Goal: Information Seeking & Learning: Learn about a topic

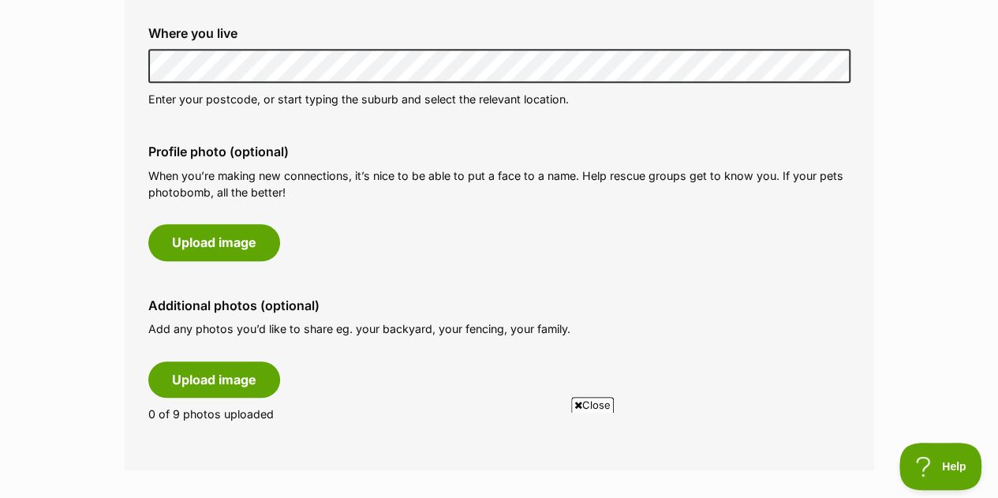
scroll to position [664, 0]
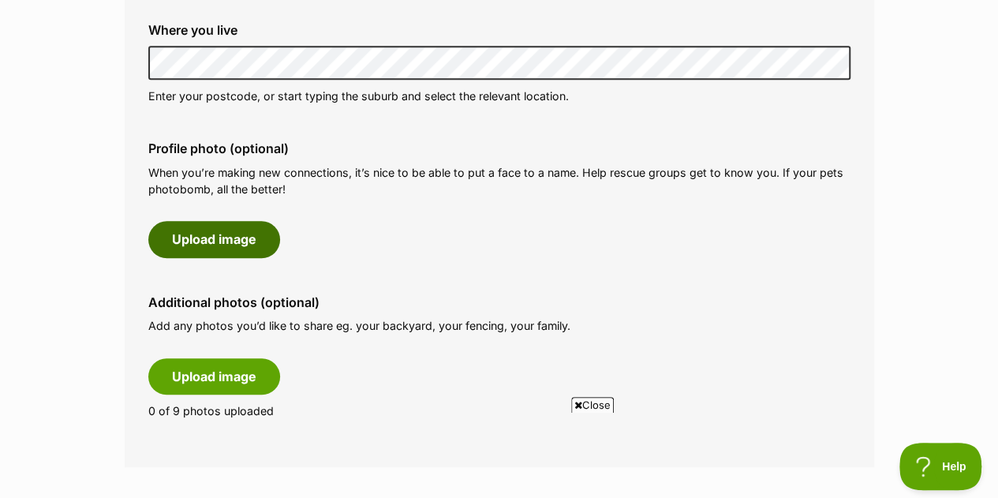
click at [228, 234] on button "Upload image" at bounding box center [214, 239] width 132 height 36
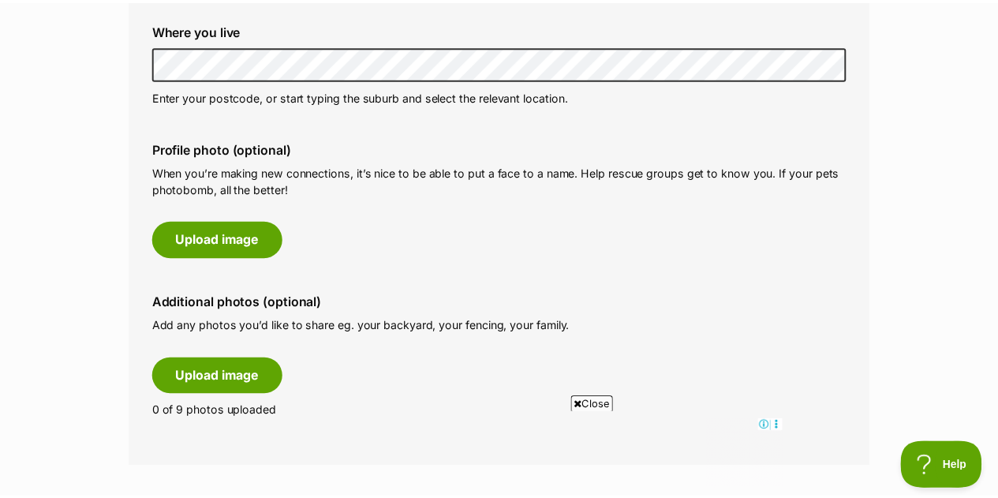
scroll to position [0, 0]
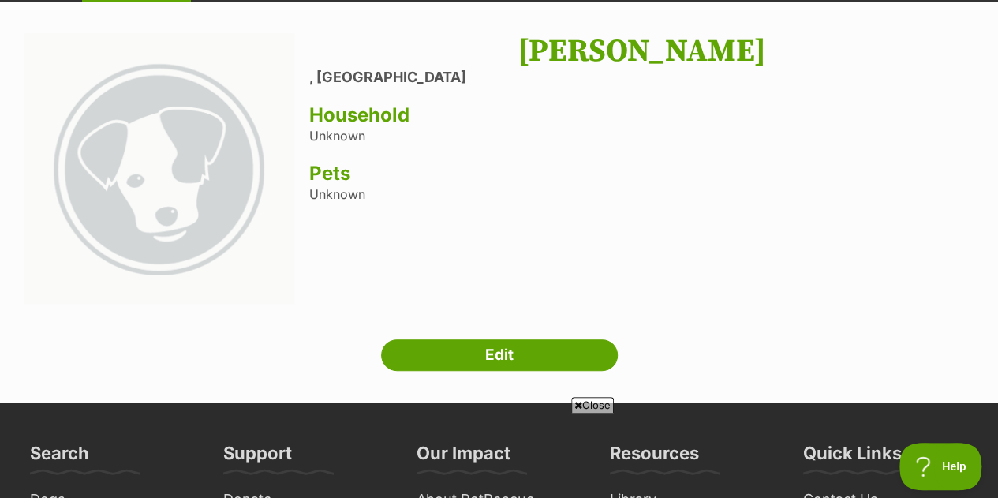
scroll to position [62, 0]
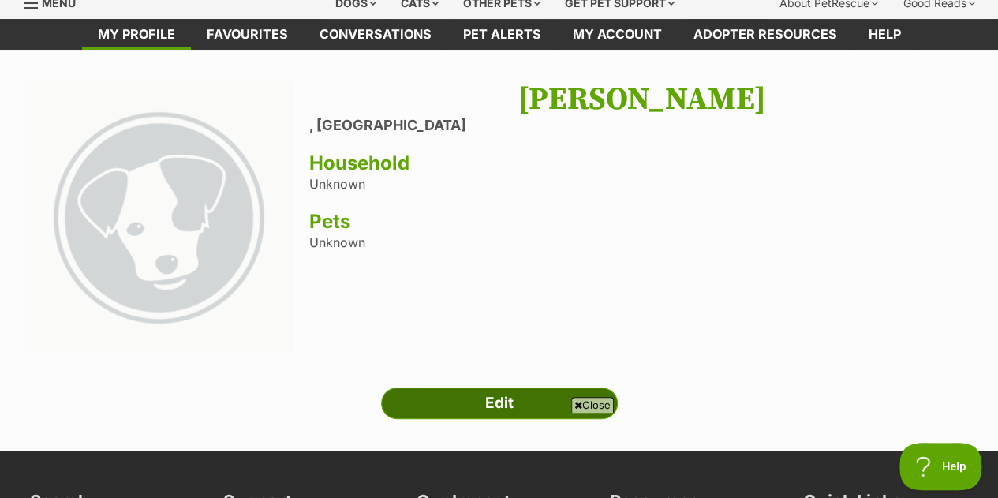
click at [504, 400] on link "Edit" at bounding box center [499, 403] width 237 height 32
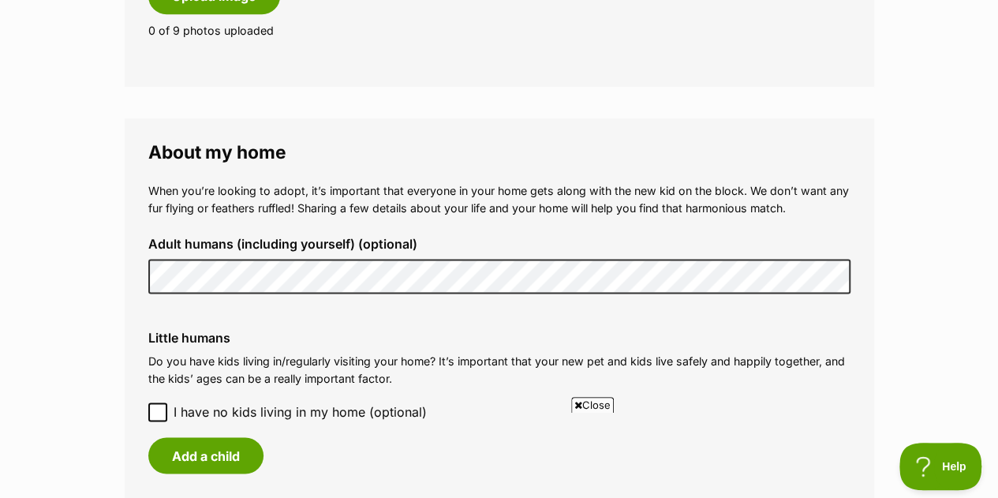
scroll to position [1134, 0]
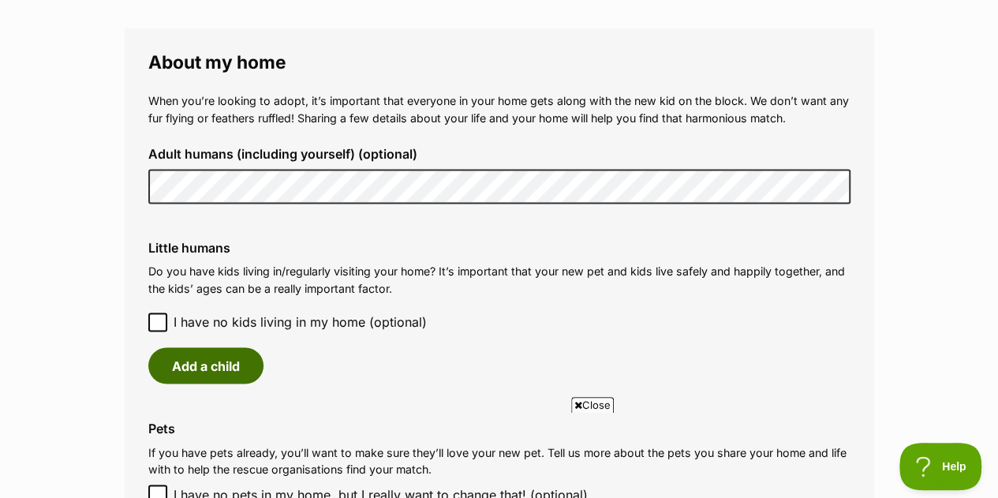
click at [249, 362] on button "Add a child" at bounding box center [205, 365] width 115 height 36
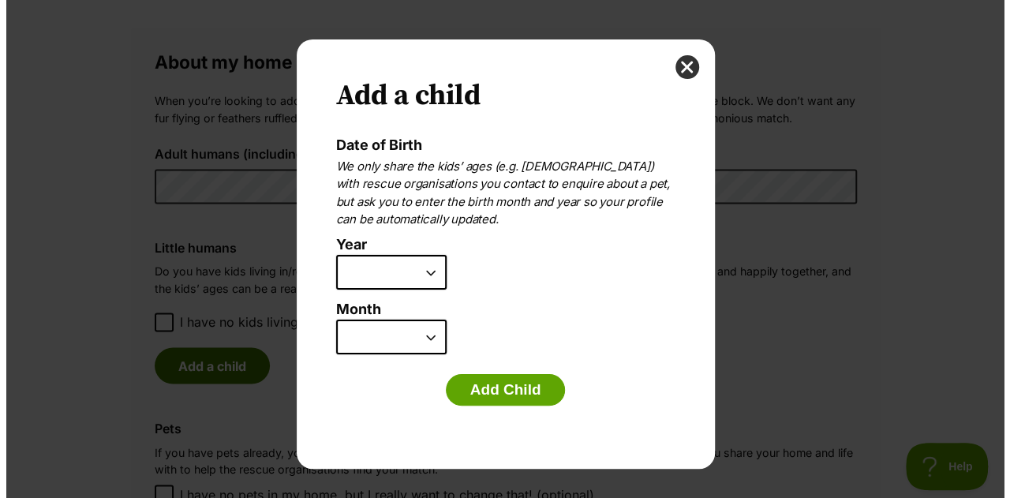
scroll to position [0, 0]
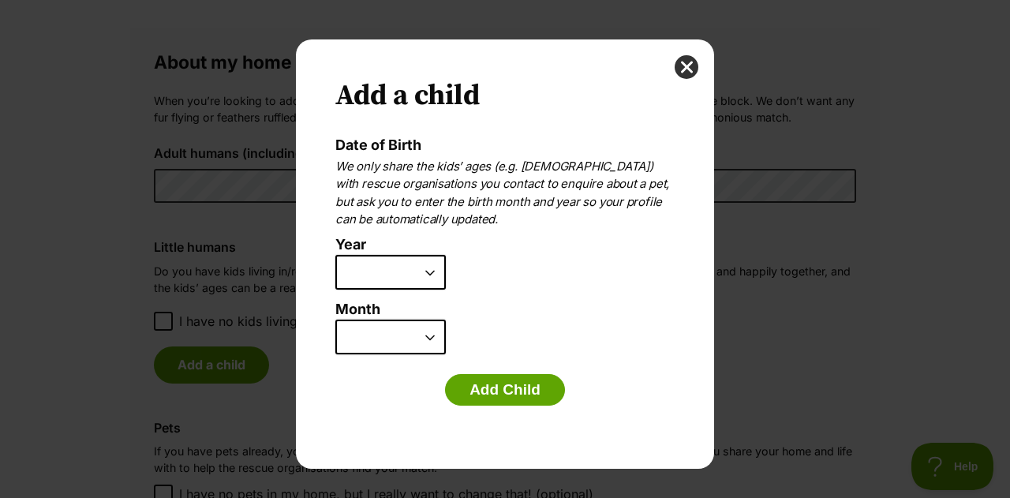
click at [431, 284] on select "2025 2024 2023 2022 2021 2020 2019 2018 2017 2016 2015 2014 2013 2012 2011 2010…" at bounding box center [390, 272] width 110 height 35
select select "2018"
click at [335, 255] on select "2025 2024 2023 2022 2021 2020 2019 2018 2017 2016 2015 2014 2013 2012 2011 2010…" at bounding box center [390, 272] width 110 height 35
click at [433, 337] on select "January February March April May June July August September October November De…" at bounding box center [390, 336] width 110 height 35
select select "4"
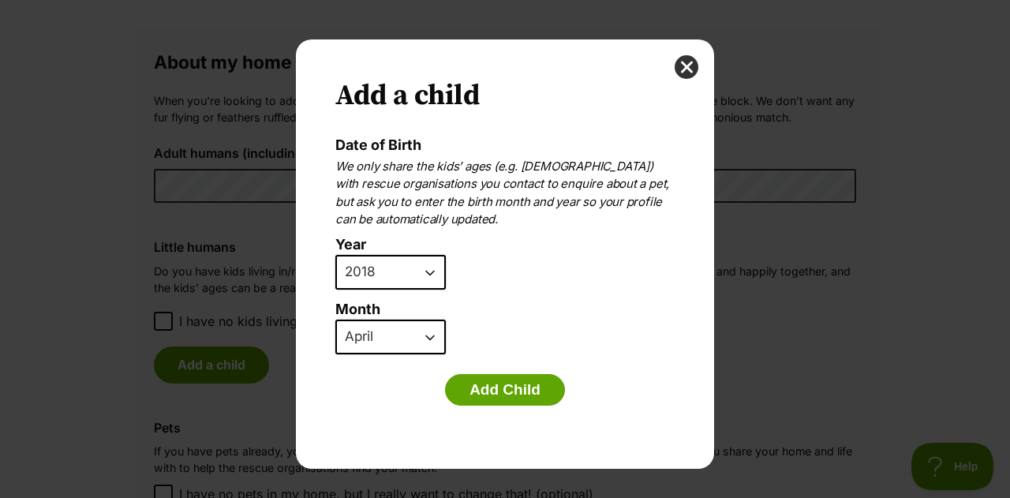
click at [335, 319] on select "January February March April May June July August September October November De…" at bounding box center [390, 336] width 110 height 35
click at [484, 384] on button "Add Child" at bounding box center [505, 390] width 120 height 32
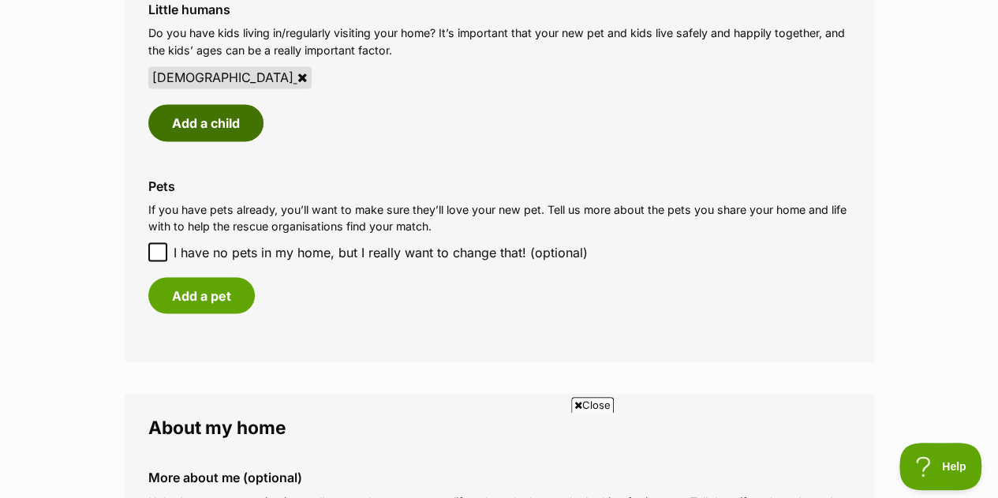
scroll to position [1387, 0]
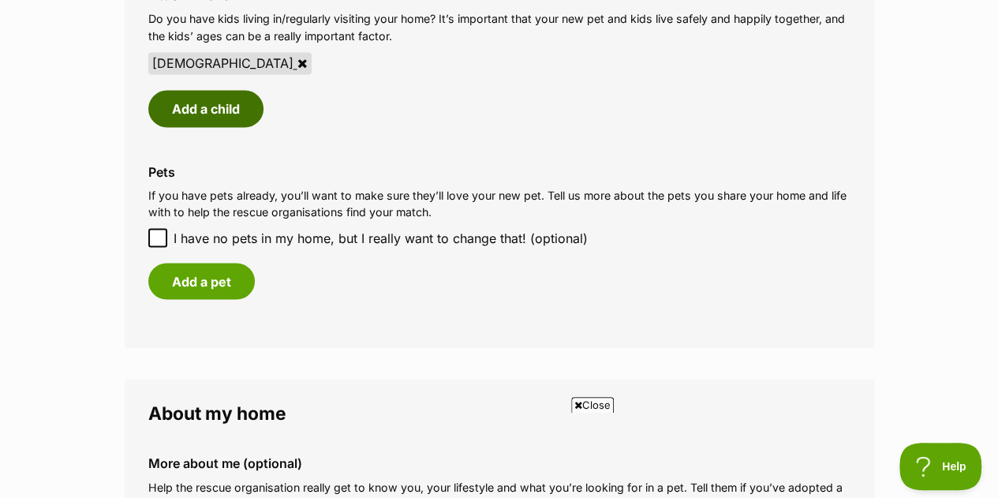
click at [222, 120] on button "Add a child" at bounding box center [205, 108] width 115 height 36
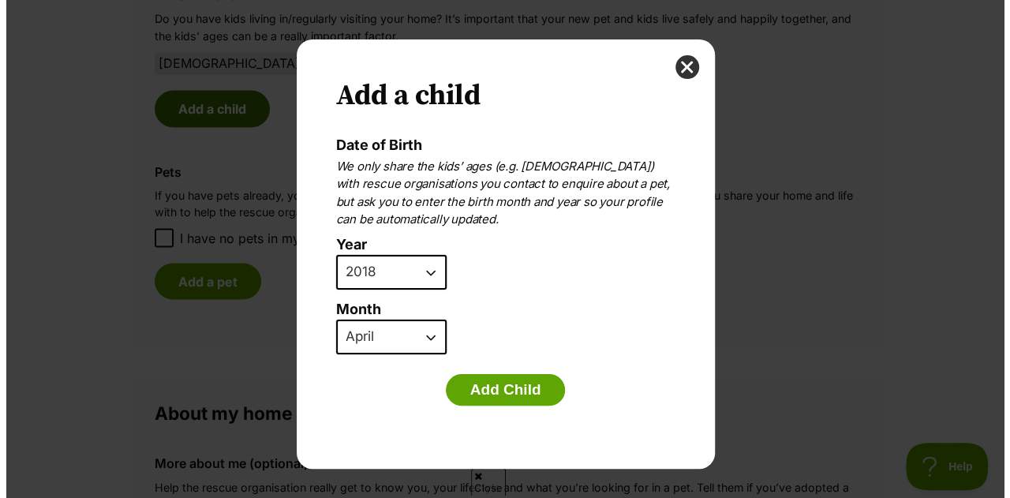
scroll to position [0, 0]
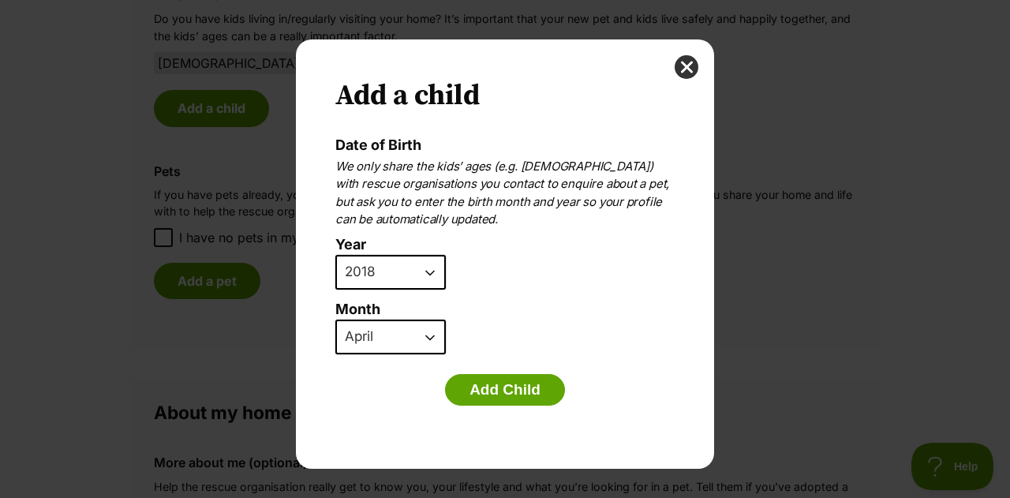
click at [424, 269] on select "2025 2024 2023 2022 2021 2020 2019 2018 2017 2016 2015 2014 2013 2012 2011 2010…" at bounding box center [390, 272] width 110 height 35
select select "2020"
click at [335, 255] on select "2025 2024 2023 2022 2021 2020 2019 2018 2017 2016 2015 2014 2013 2012 2011 2010…" at bounding box center [390, 272] width 110 height 35
click at [433, 345] on select "January February March April May June July August September October November De…" at bounding box center [390, 336] width 110 height 35
select select "2"
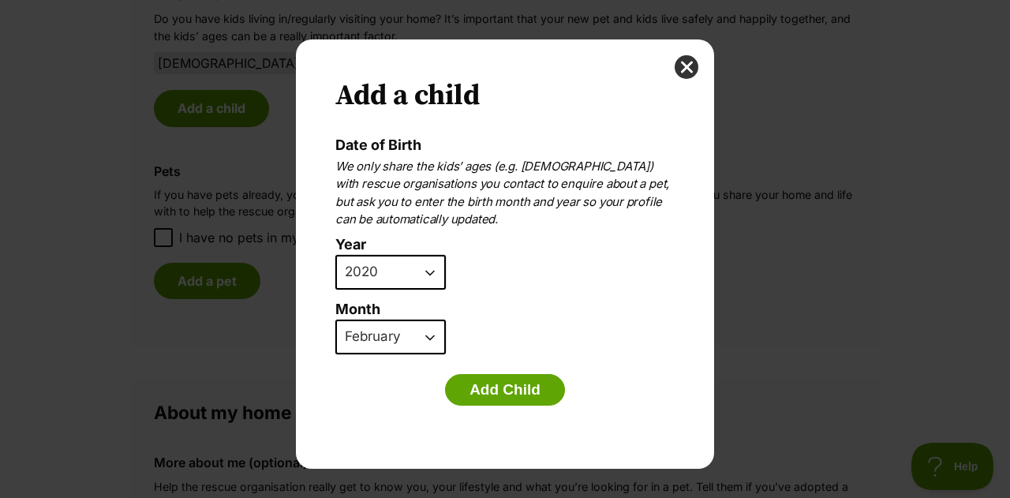
click at [335, 319] on select "January February March April May June July August September October November De…" at bounding box center [390, 336] width 110 height 35
click at [508, 385] on button "Add Child" at bounding box center [505, 390] width 120 height 32
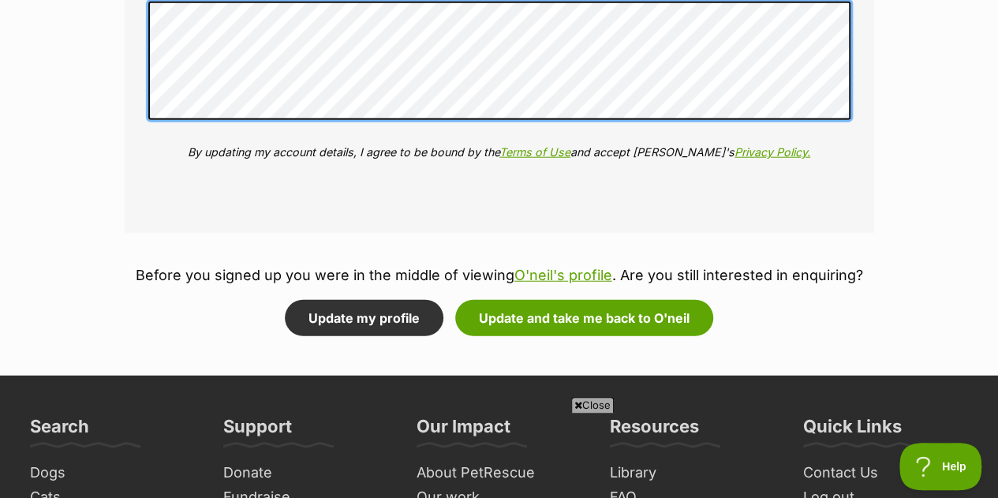
scroll to position [1997, 0]
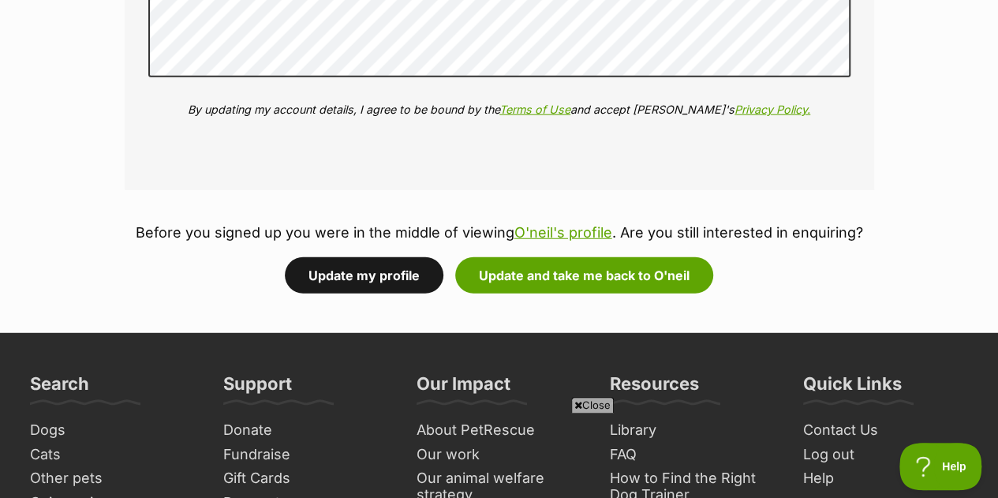
click at [405, 282] on button "Update my profile" at bounding box center [364, 275] width 159 height 36
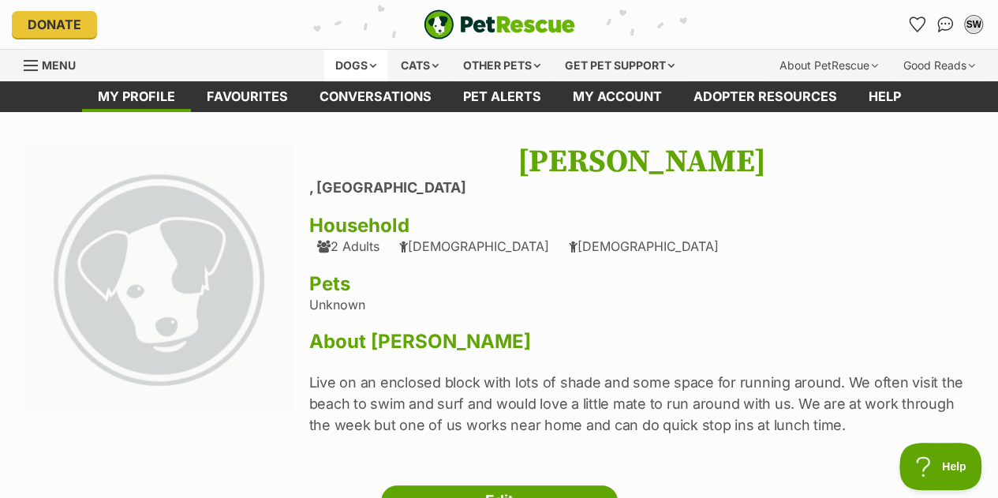
click at [359, 55] on div "Dogs" at bounding box center [355, 66] width 63 height 32
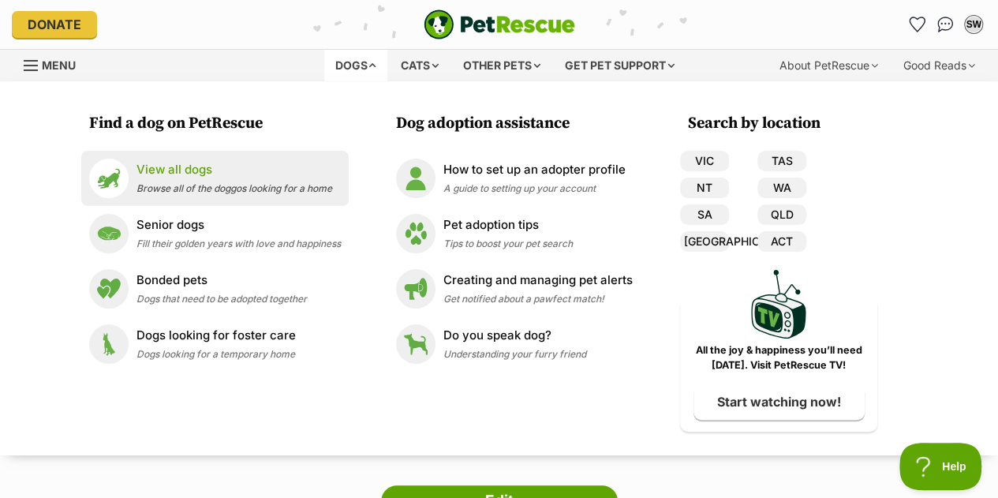
click at [177, 169] on p "View all dogs" at bounding box center [234, 170] width 196 height 18
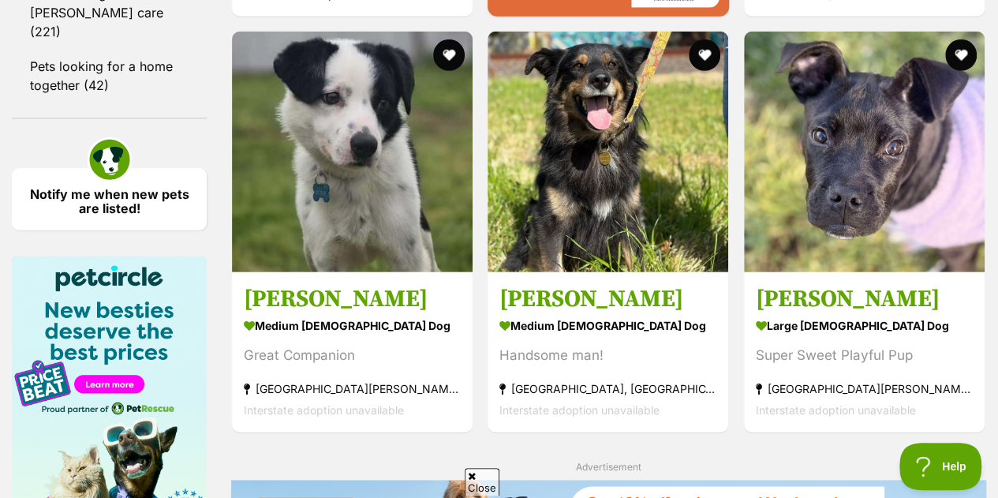
scroll to position [2346, 0]
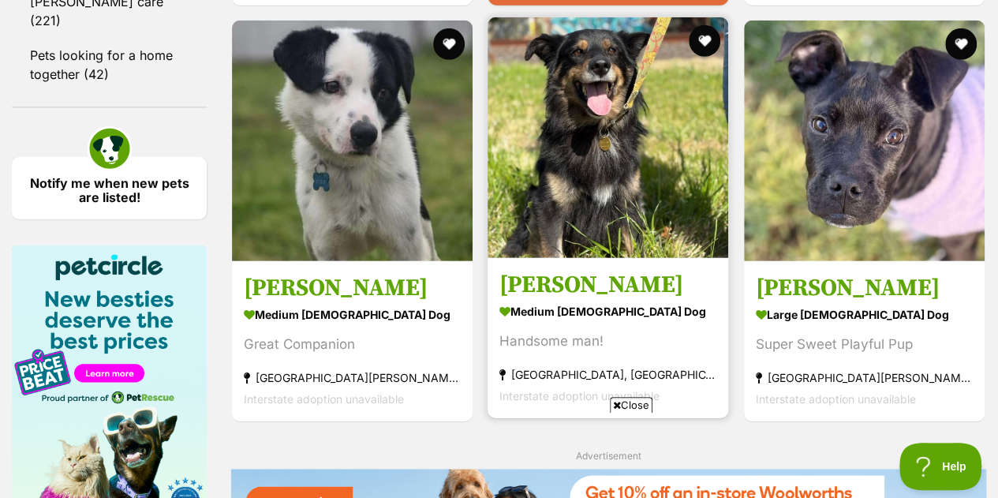
click at [621, 182] on img at bounding box center [607, 137] width 241 height 241
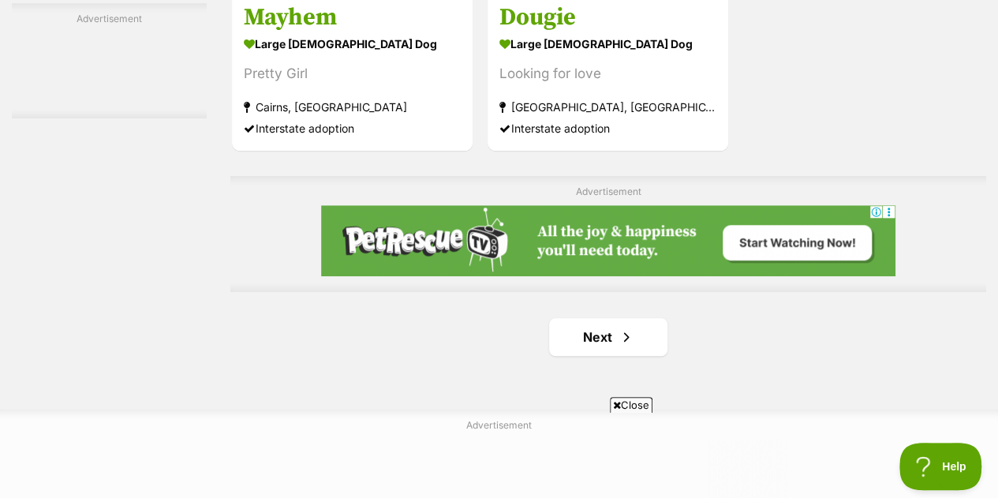
scroll to position [3637, 0]
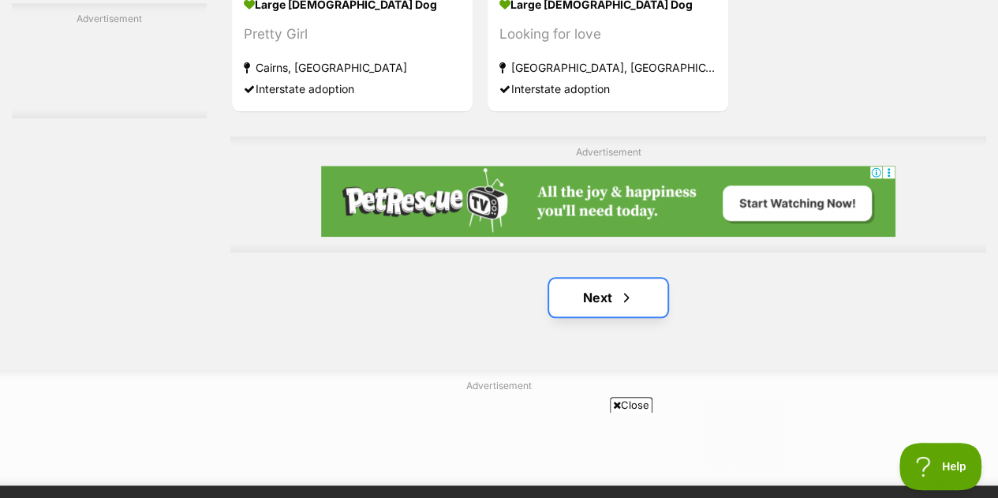
click at [571, 278] on link "Next" at bounding box center [608, 297] width 118 height 38
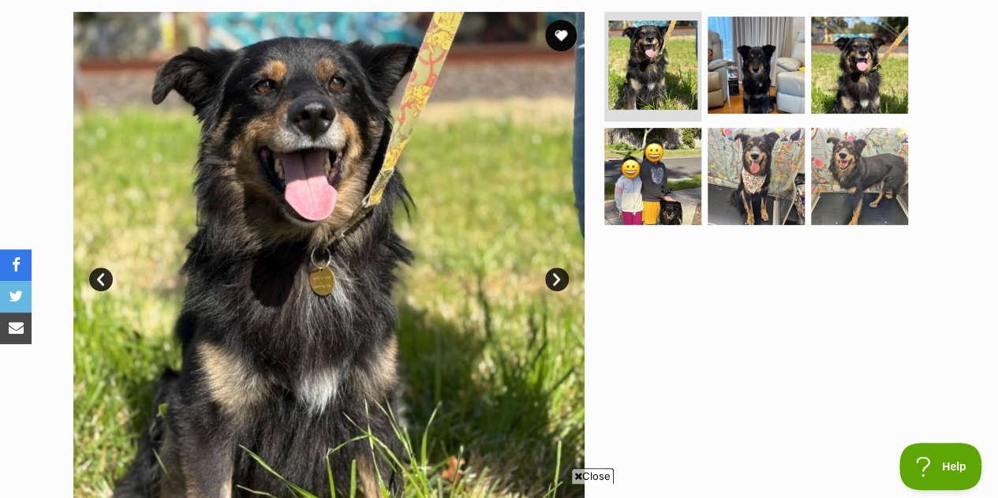
scroll to position [381, 0]
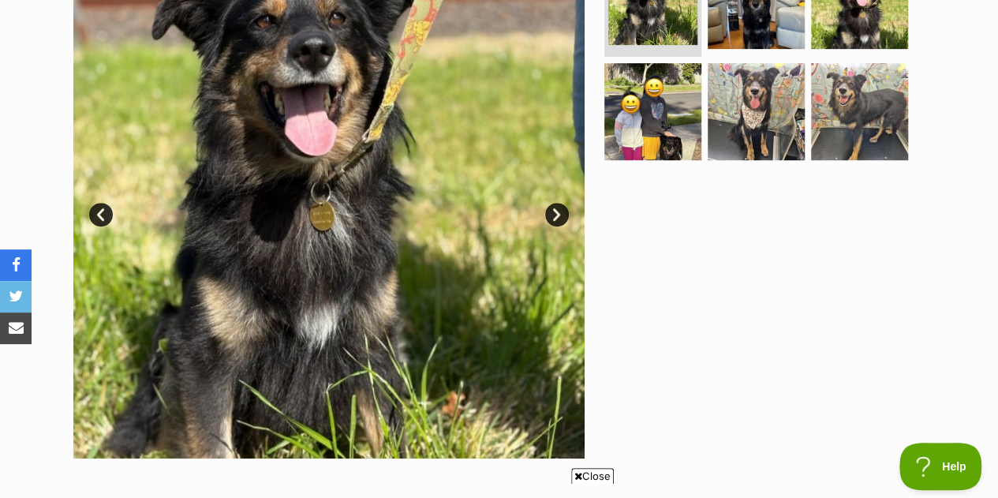
click at [562, 211] on link "Next" at bounding box center [557, 215] width 24 height 24
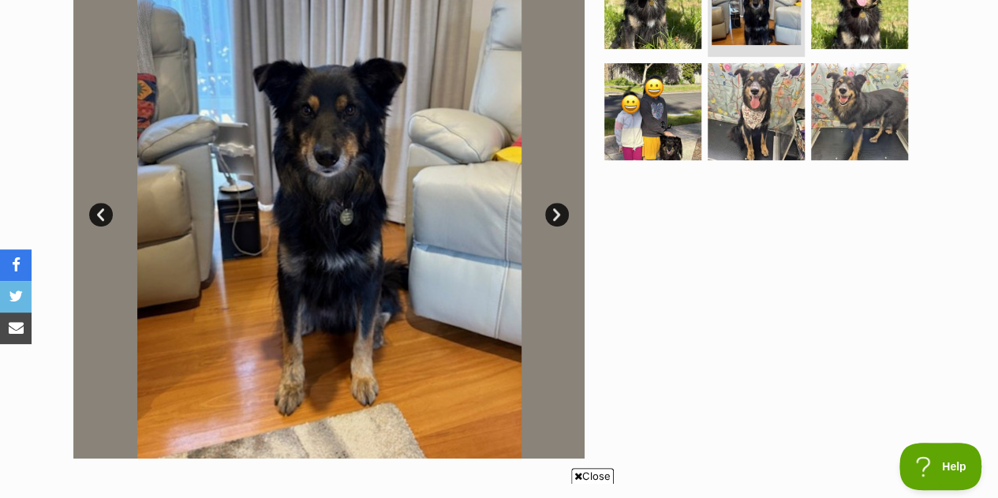
click at [558, 207] on link "Next" at bounding box center [557, 215] width 24 height 24
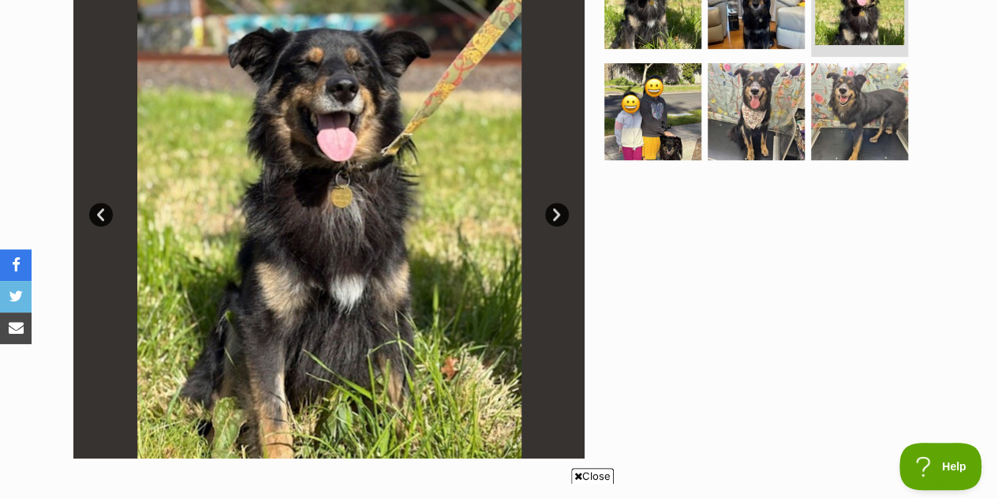
click at [558, 207] on link "Next" at bounding box center [557, 215] width 24 height 24
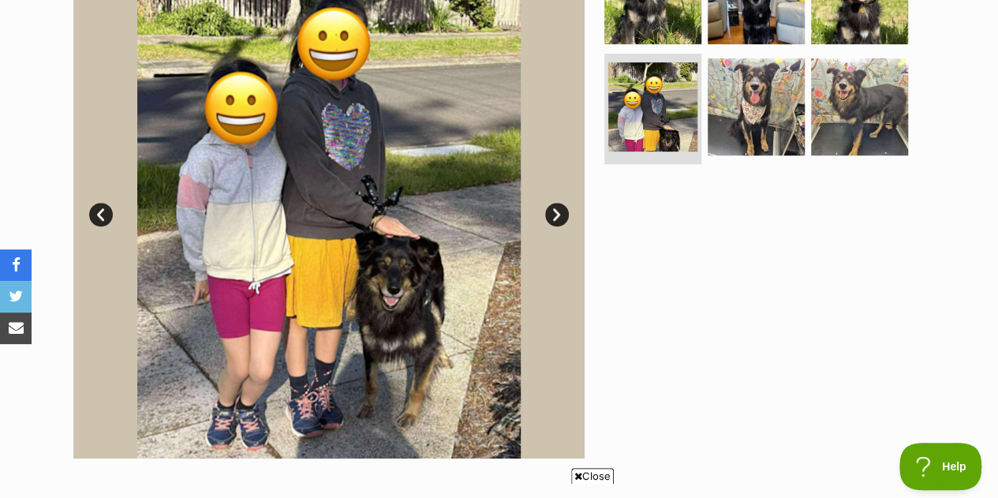
click at [558, 207] on link "Next" at bounding box center [557, 215] width 24 height 24
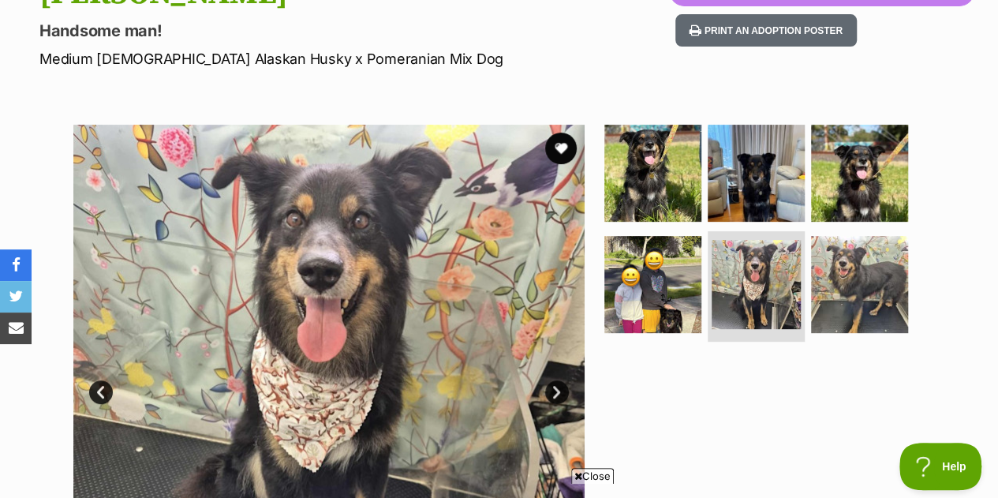
scroll to position [0, 0]
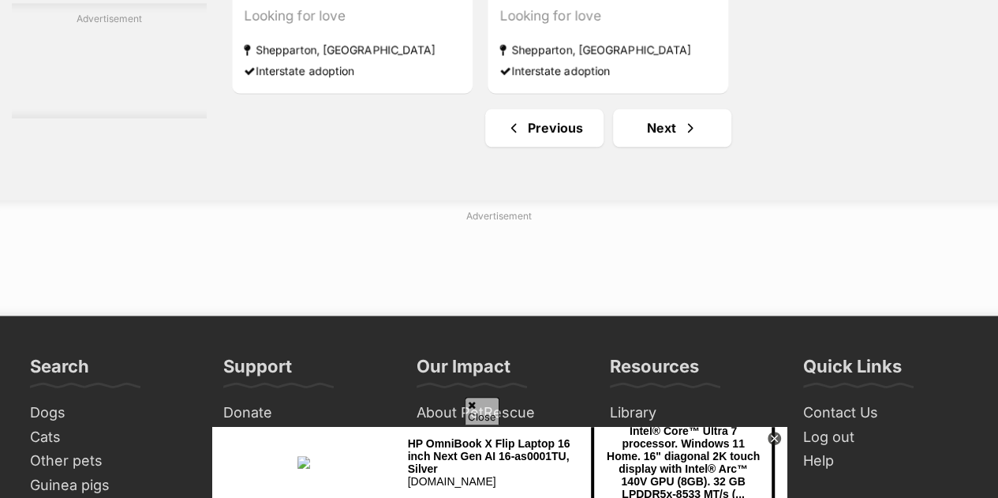
scroll to position [3867, 0]
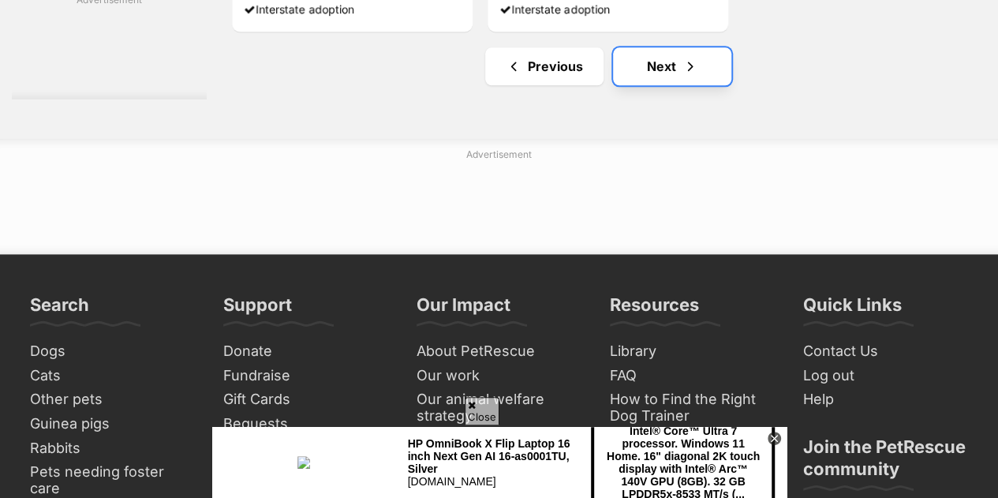
click at [655, 47] on link "Next" at bounding box center [672, 66] width 118 height 38
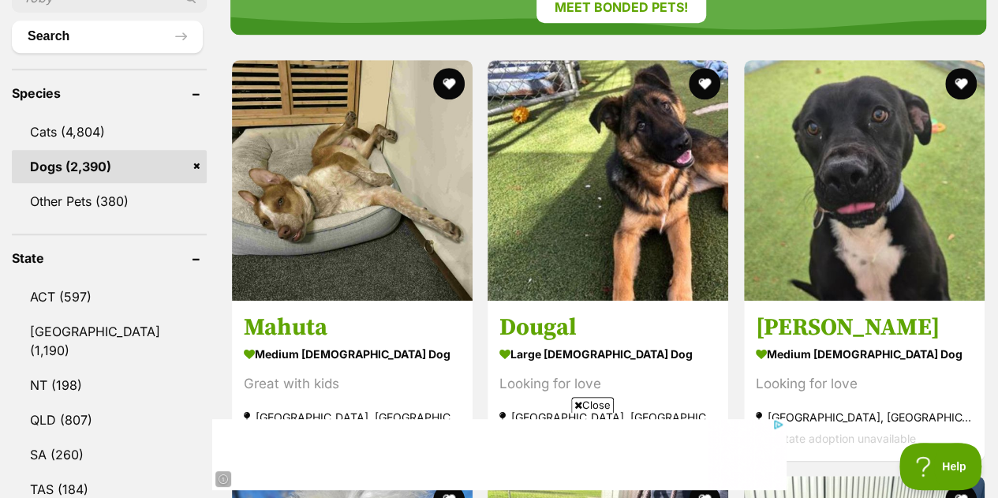
scroll to position [702, 0]
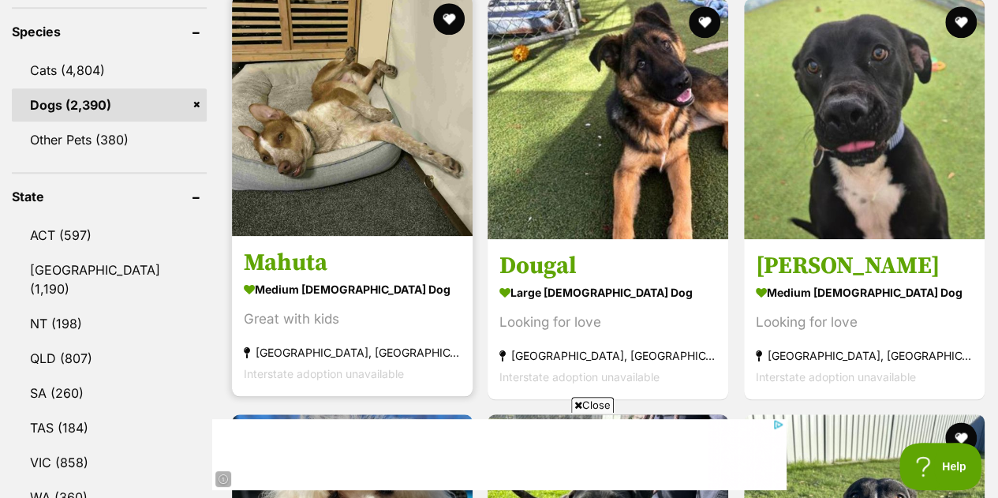
click at [332, 97] on img at bounding box center [352, 115] width 241 height 241
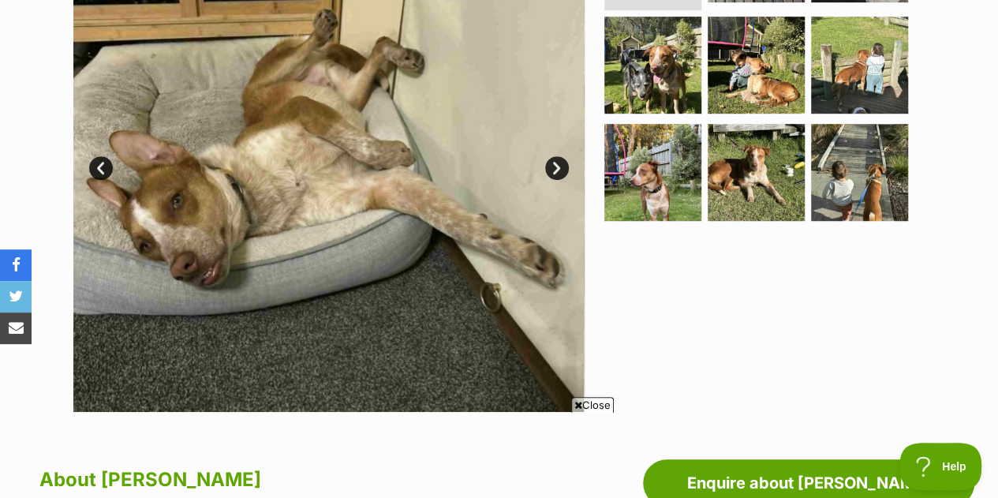
scroll to position [407, 0]
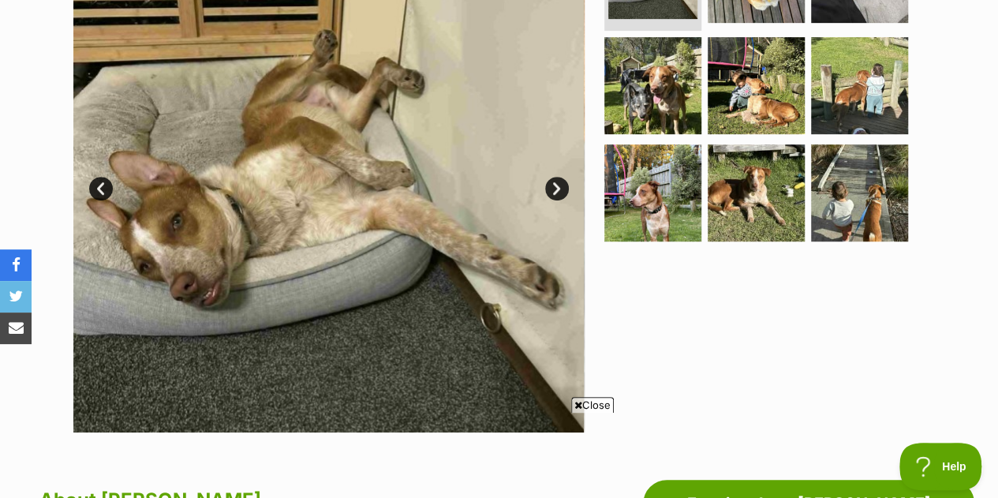
click at [565, 192] on link "Next" at bounding box center [557, 189] width 24 height 24
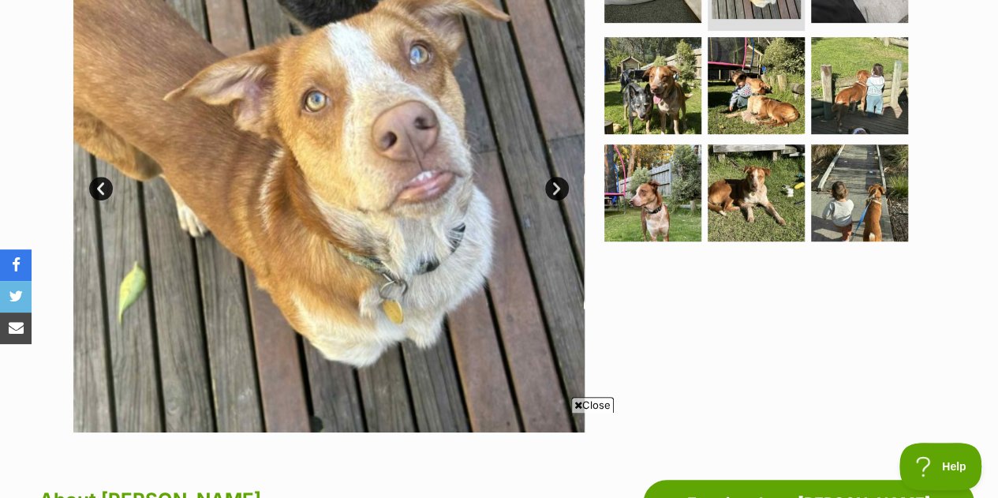
click at [551, 179] on link "Next" at bounding box center [557, 189] width 24 height 24
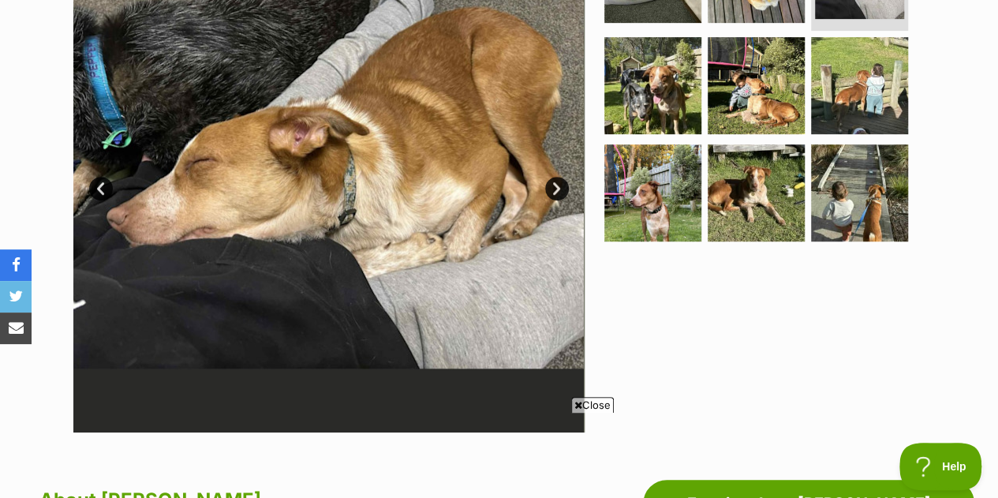
click at [551, 179] on link "Next" at bounding box center [557, 189] width 24 height 24
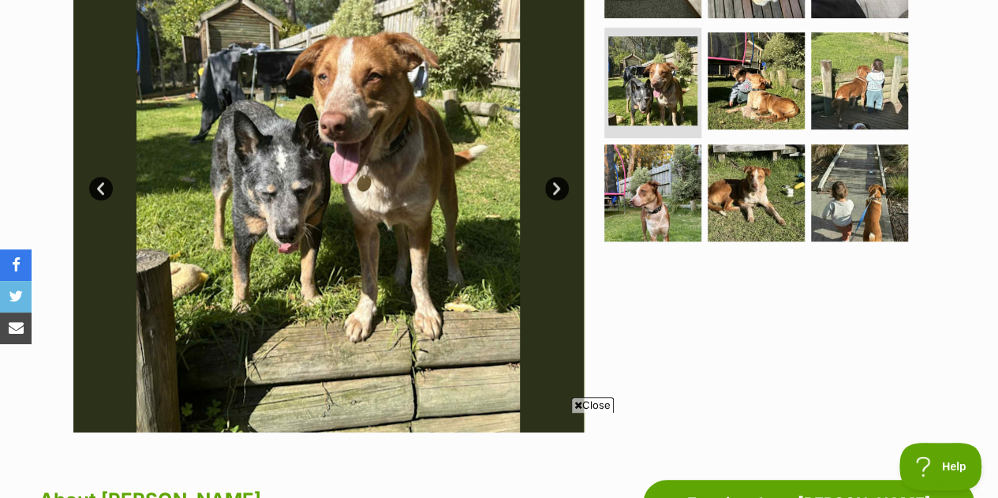
click at [551, 179] on link "Next" at bounding box center [557, 189] width 24 height 24
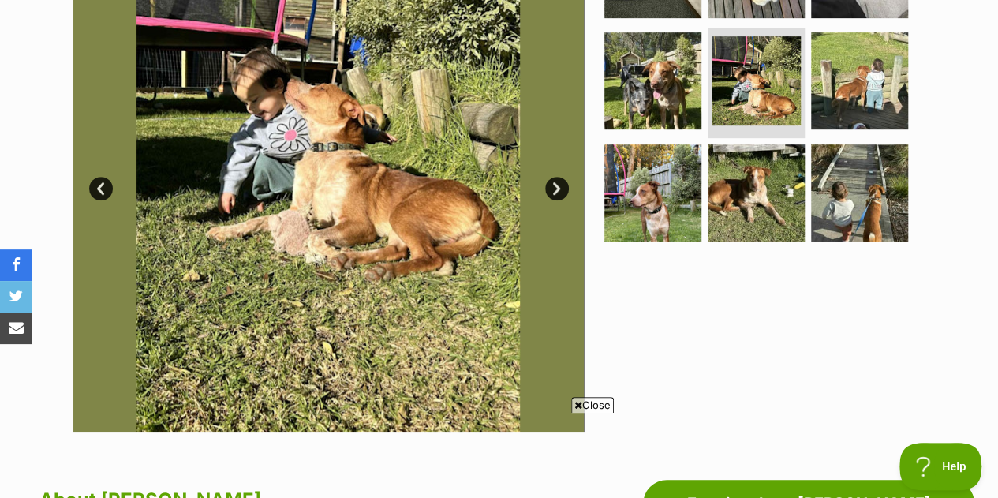
click at [551, 179] on link "Next" at bounding box center [557, 189] width 24 height 24
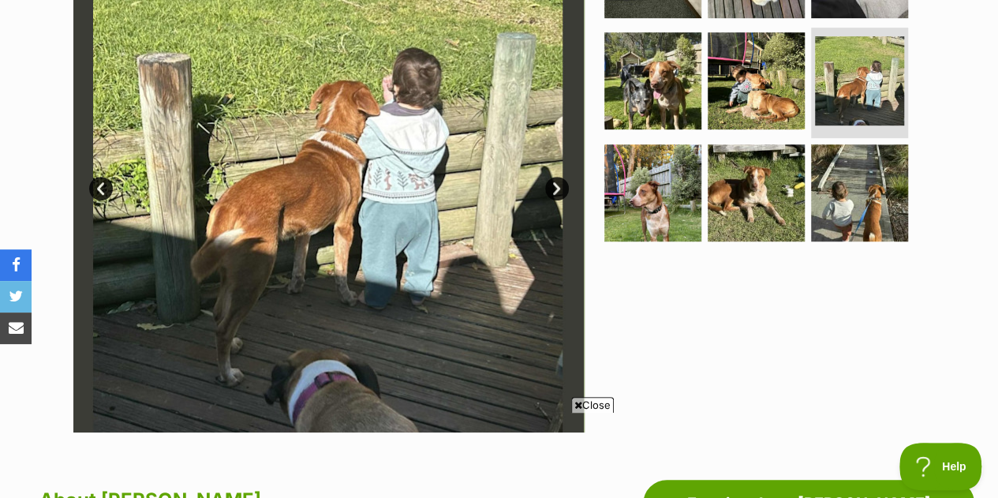
click at [551, 179] on link "Next" at bounding box center [557, 189] width 24 height 24
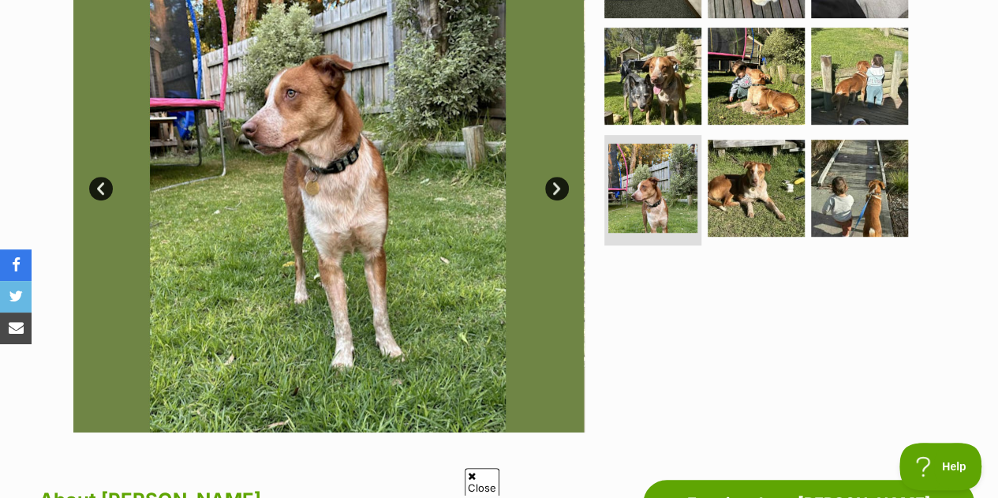
scroll to position [0, 0]
click at [551, 179] on link "Next" at bounding box center [557, 189] width 24 height 24
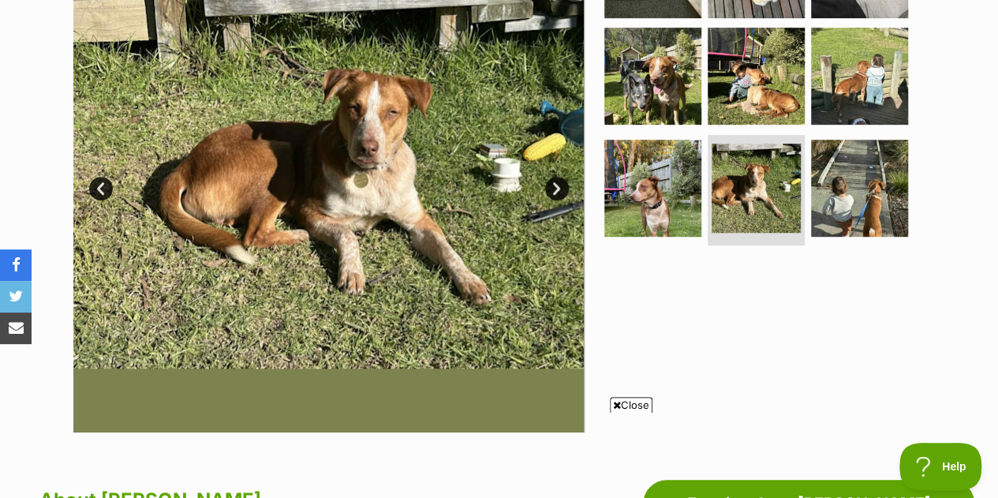
click at [551, 179] on link "Next" at bounding box center [557, 189] width 24 height 24
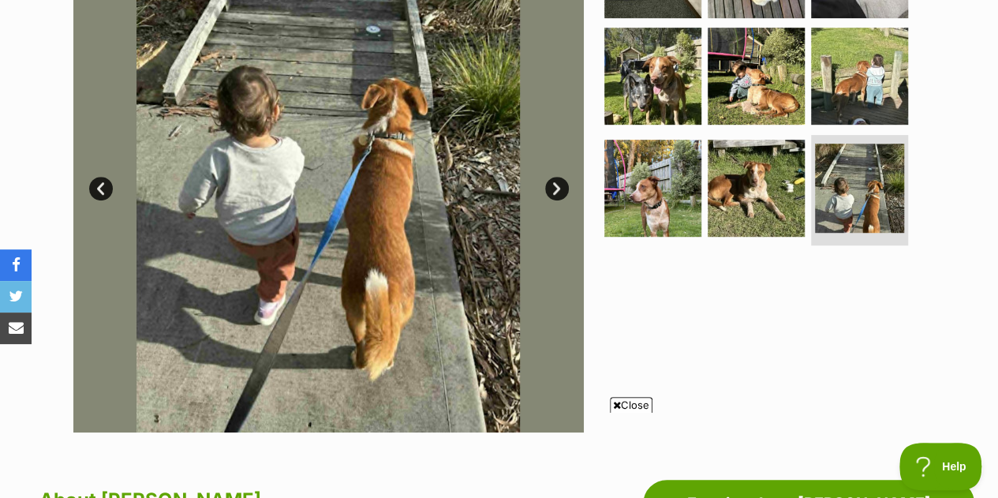
click at [551, 179] on link "Next" at bounding box center [557, 189] width 24 height 24
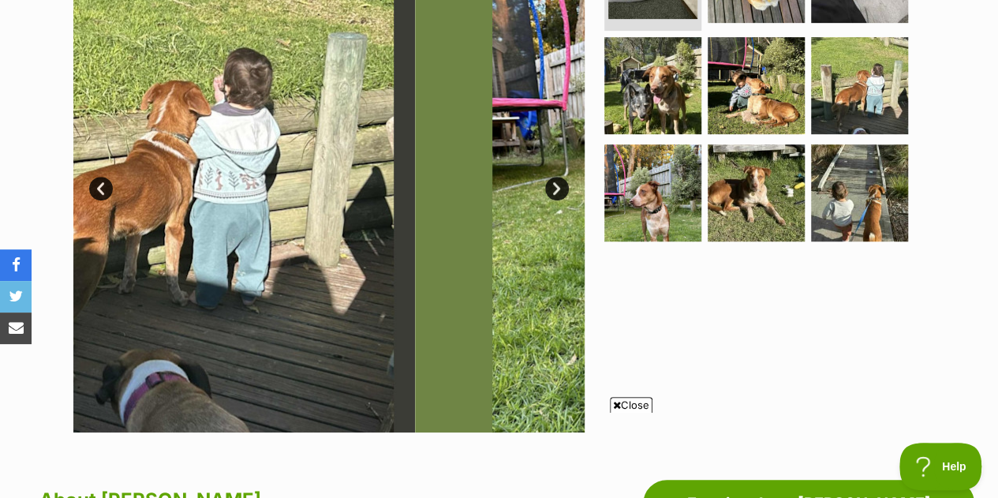
click at [551, 179] on link "Next" at bounding box center [557, 189] width 24 height 24
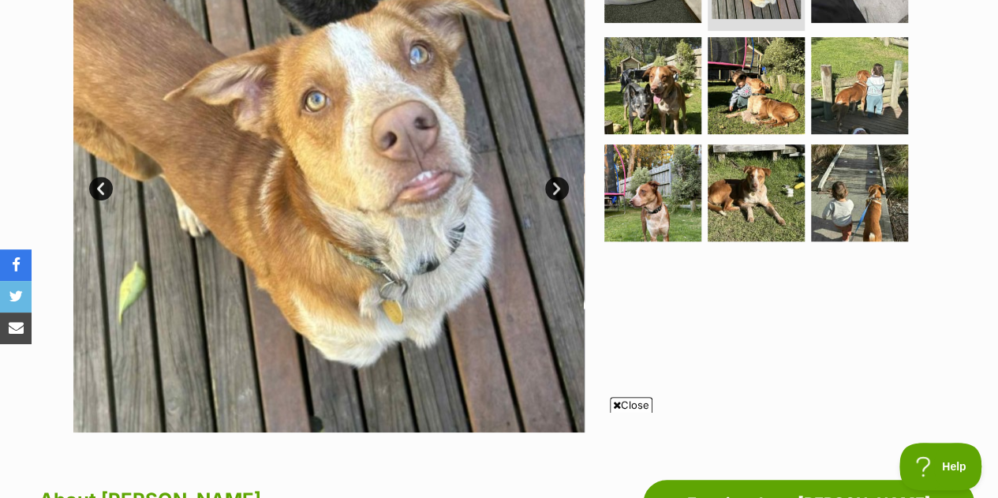
click at [551, 179] on link "Next" at bounding box center [557, 189] width 24 height 24
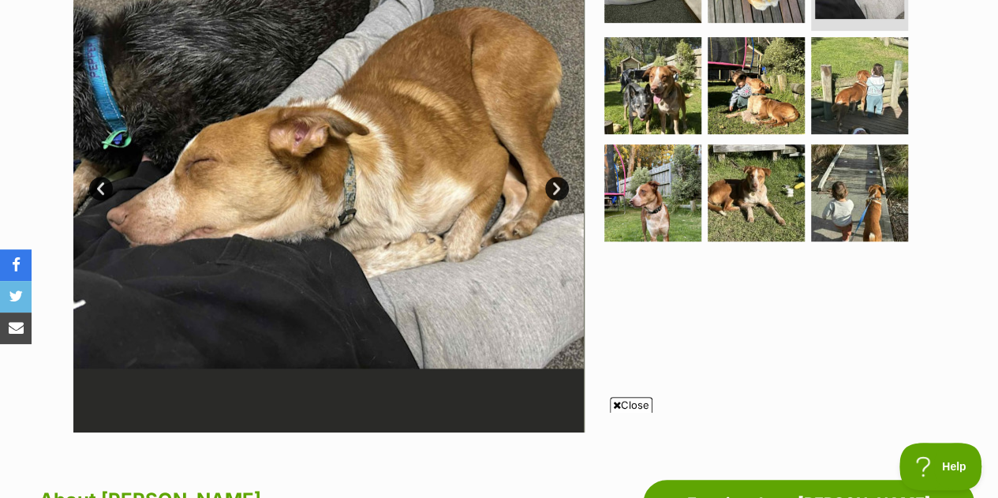
click at [551, 179] on link "Next" at bounding box center [557, 189] width 24 height 24
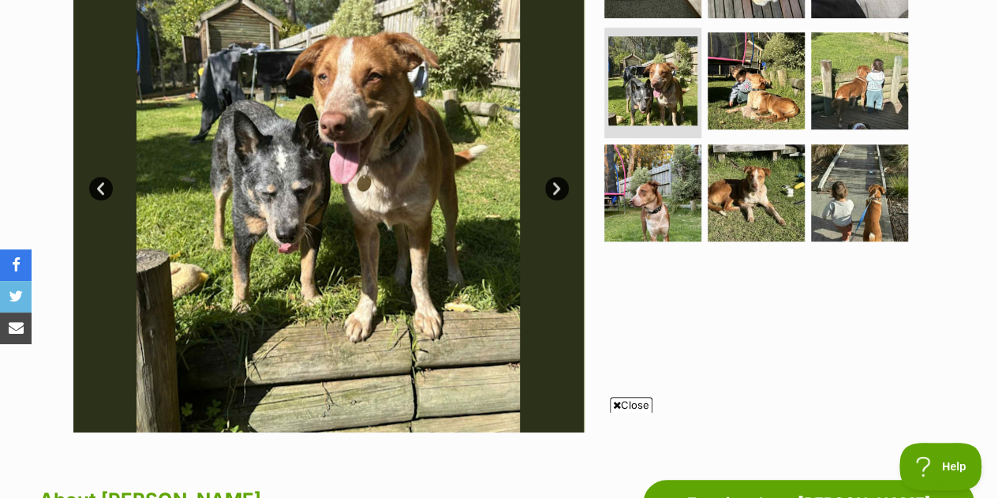
click at [551, 179] on link "Next" at bounding box center [557, 189] width 24 height 24
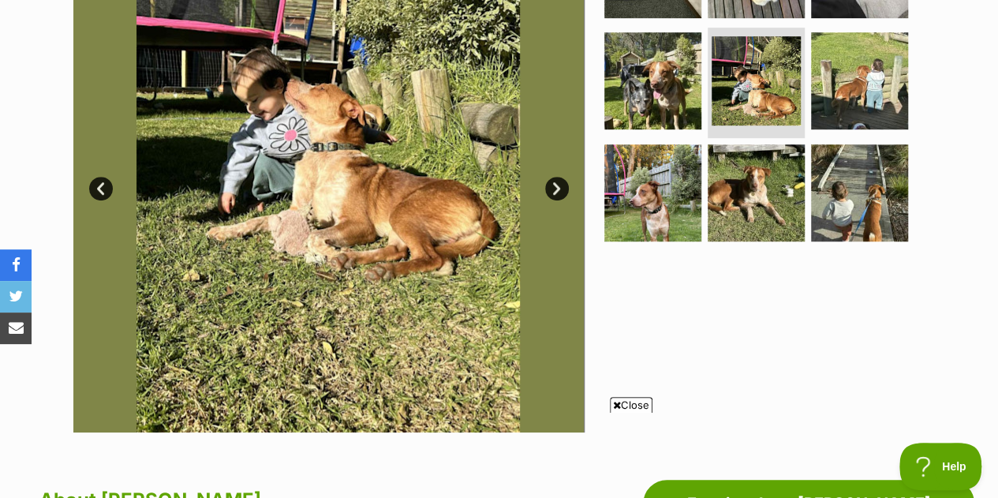
click at [551, 179] on link "Next" at bounding box center [557, 189] width 24 height 24
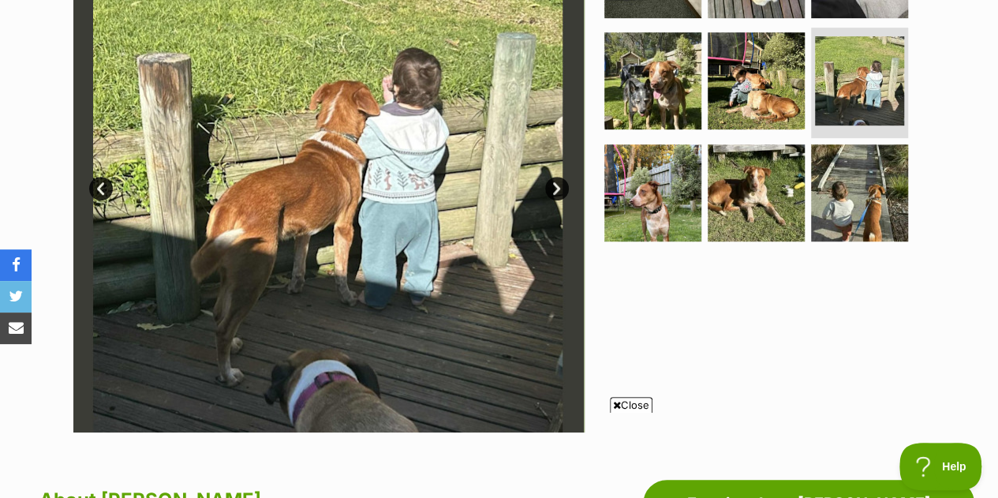
click at [551, 179] on link "Next" at bounding box center [557, 189] width 24 height 24
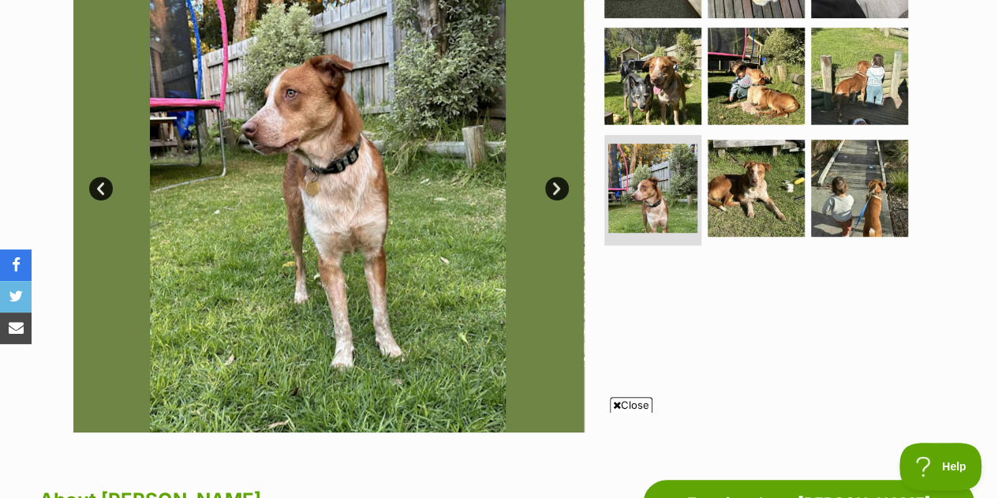
click at [551, 179] on link "Next" at bounding box center [557, 189] width 24 height 24
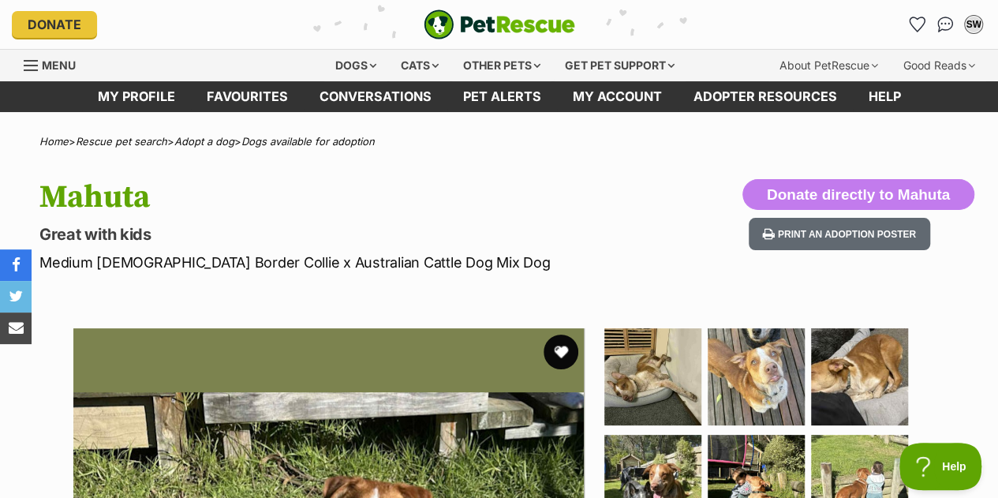
click at [562, 344] on button "favourite" at bounding box center [560, 351] width 35 height 35
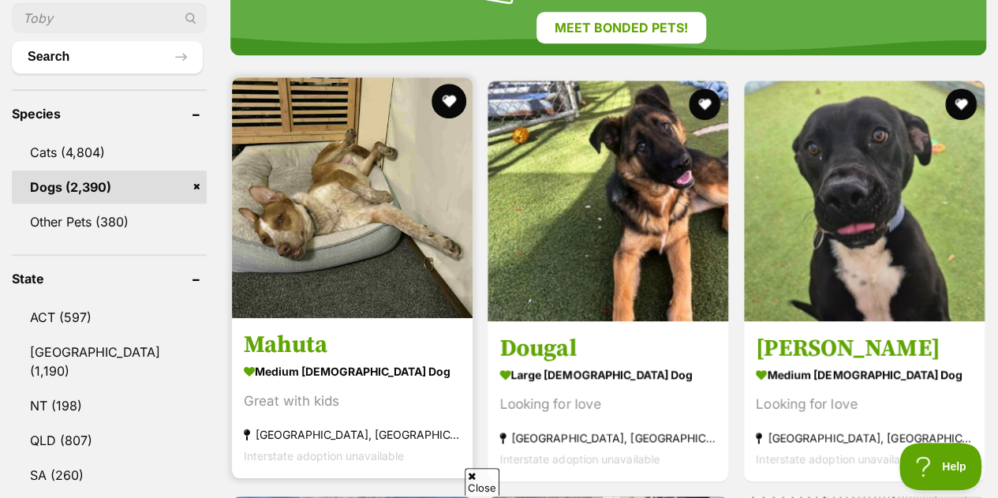
click at [447, 84] on button "favourite" at bounding box center [448, 101] width 35 height 35
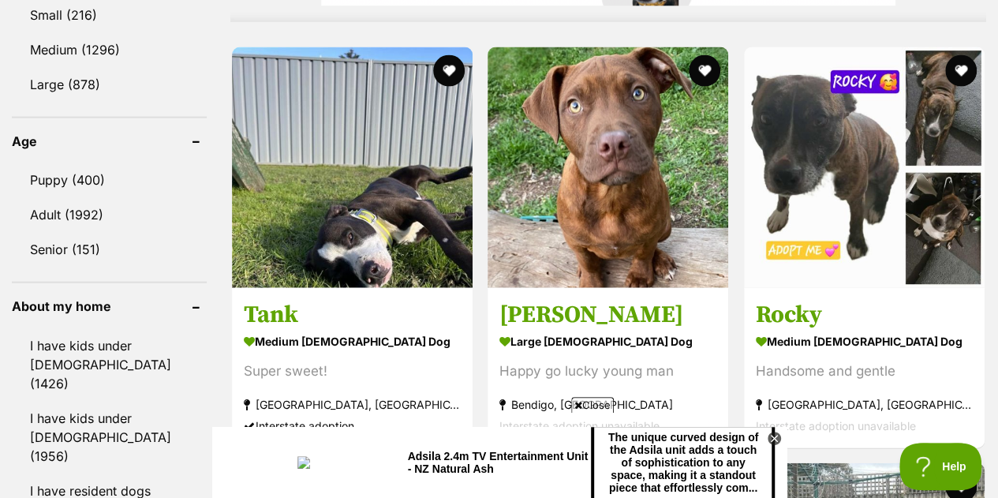
scroll to position [1659, 0]
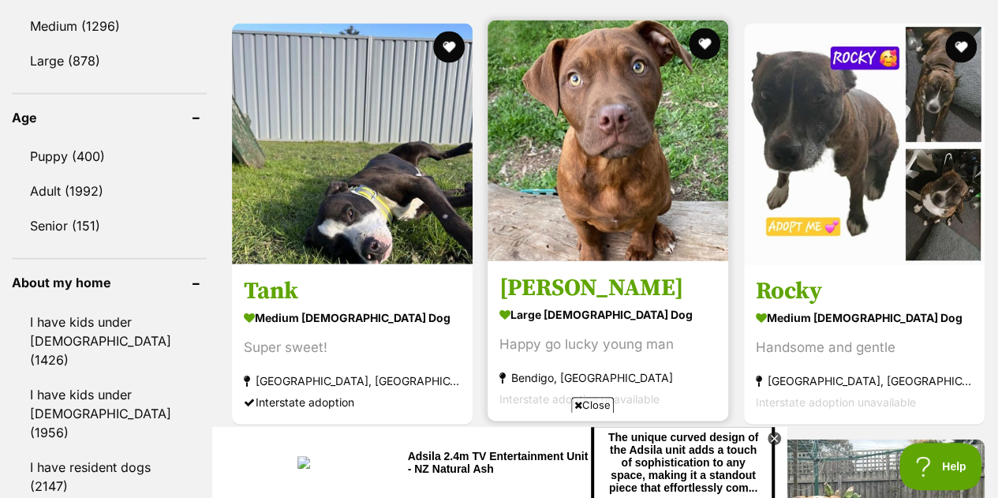
click at [677, 141] on img at bounding box center [607, 141] width 241 height 241
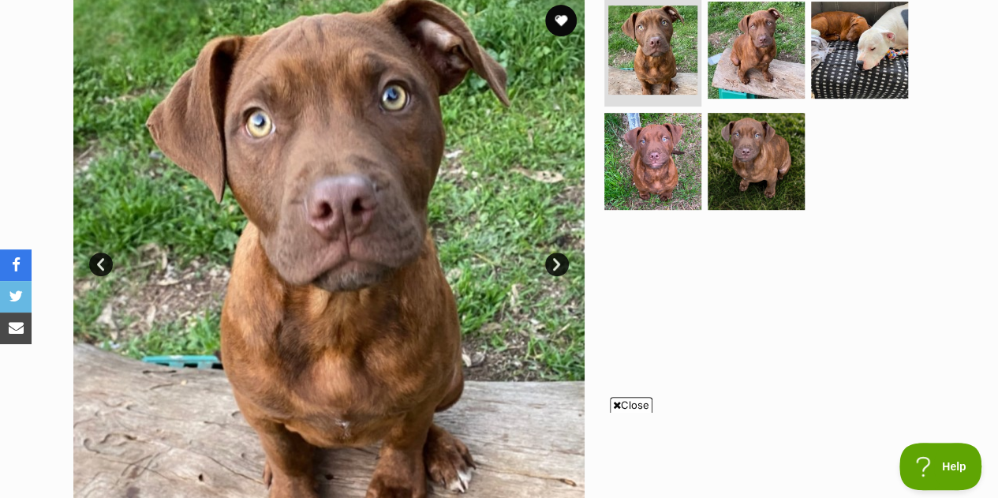
scroll to position [384, 0]
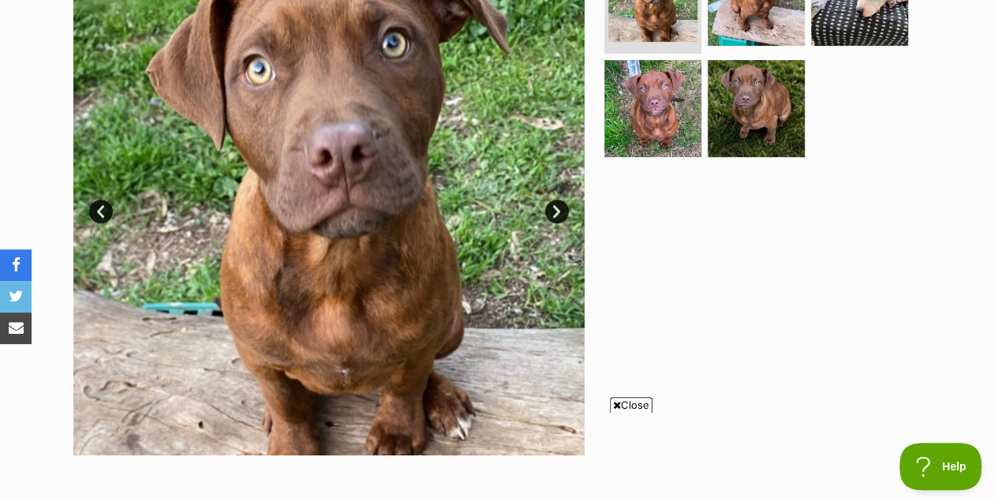
click at [565, 204] on link "Next" at bounding box center [557, 212] width 24 height 24
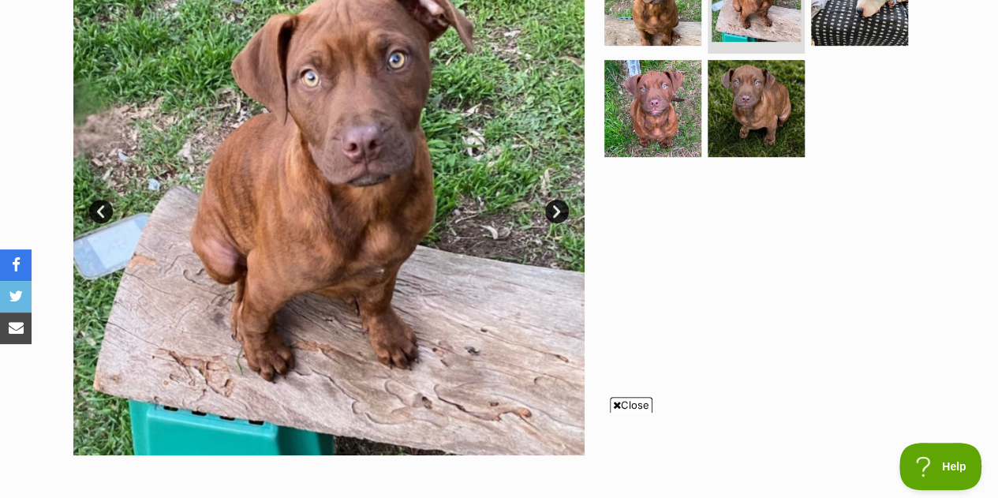
click at [565, 210] on link "Next" at bounding box center [557, 212] width 24 height 24
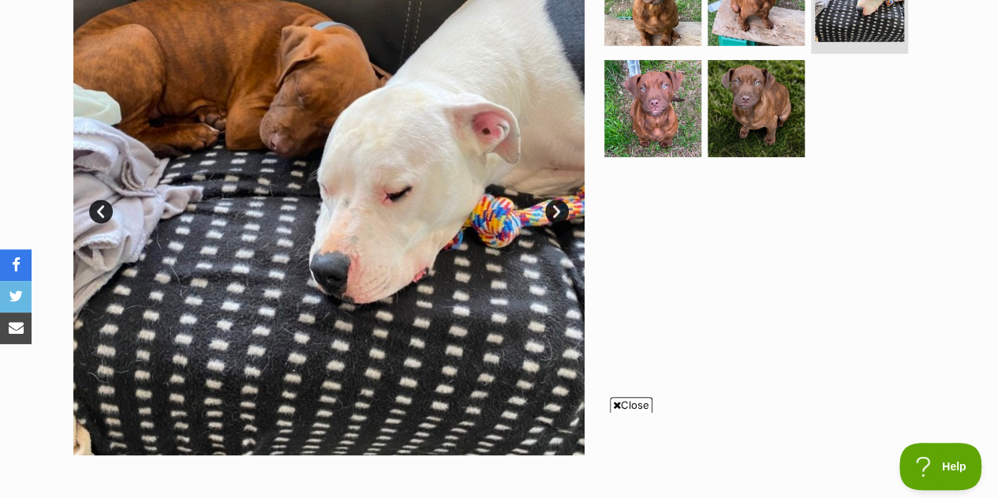
click at [565, 210] on link "Next" at bounding box center [557, 212] width 24 height 24
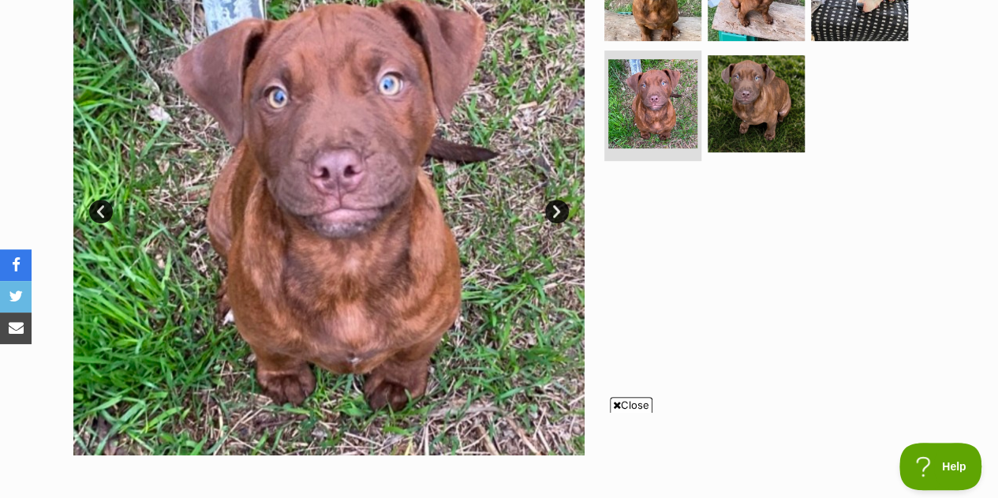
click at [565, 210] on link "Next" at bounding box center [557, 212] width 24 height 24
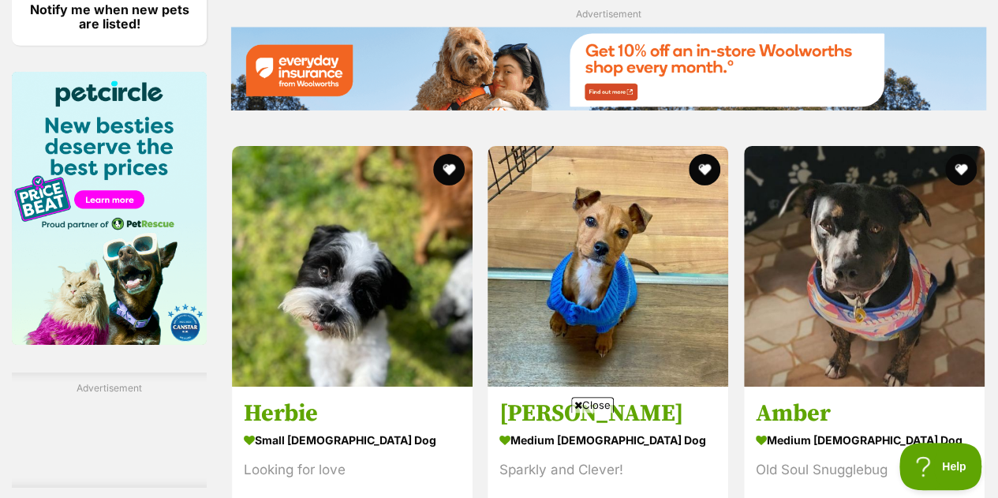
scroll to position [2595, 0]
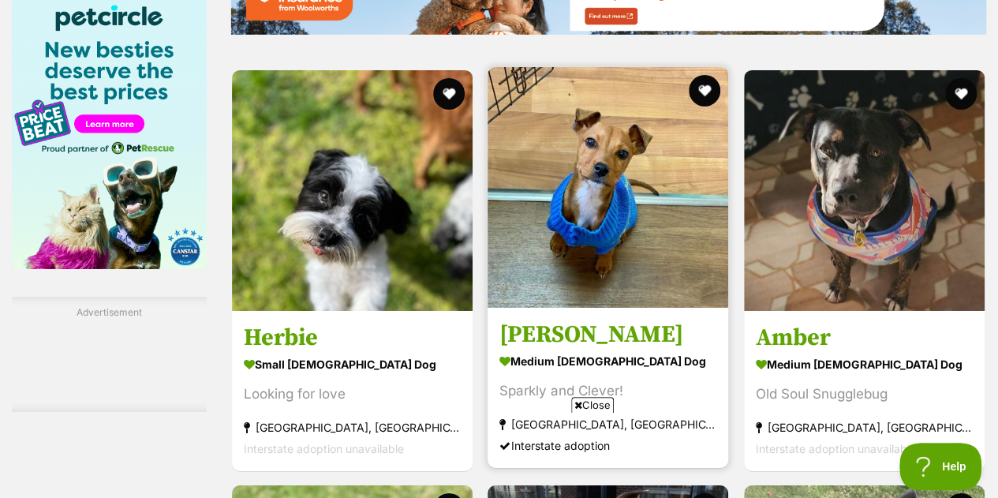
click at [580, 151] on img at bounding box center [607, 187] width 241 height 241
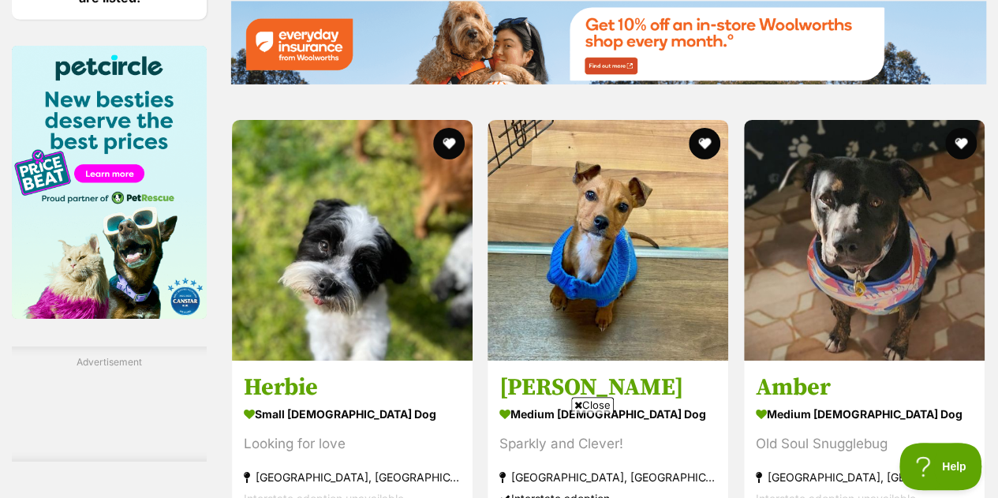
scroll to position [2516, 0]
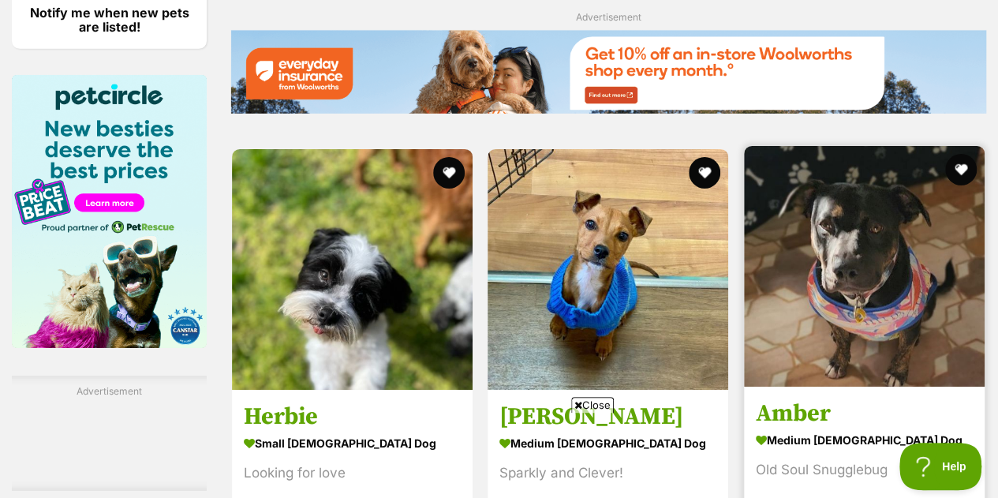
click at [923, 252] on img at bounding box center [864, 266] width 241 height 241
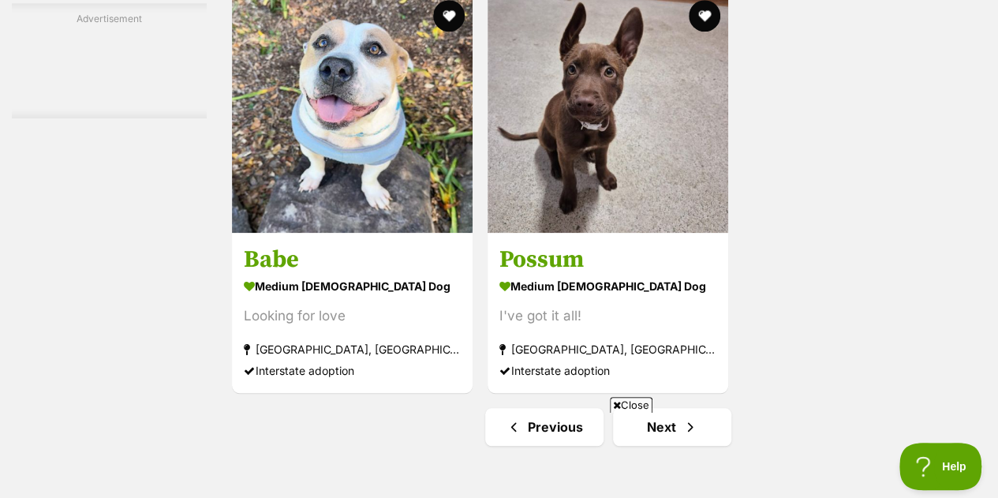
scroll to position [3661, 0]
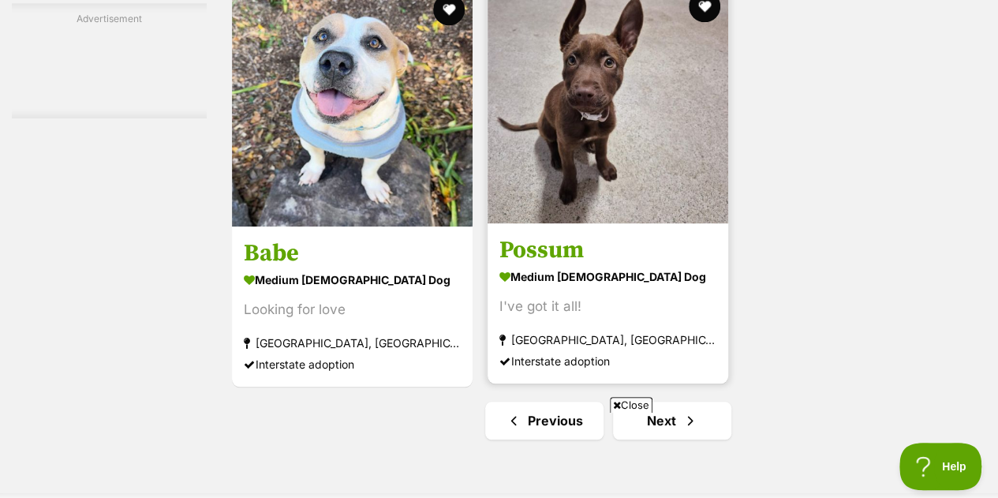
click at [658, 147] on img at bounding box center [607, 103] width 241 height 241
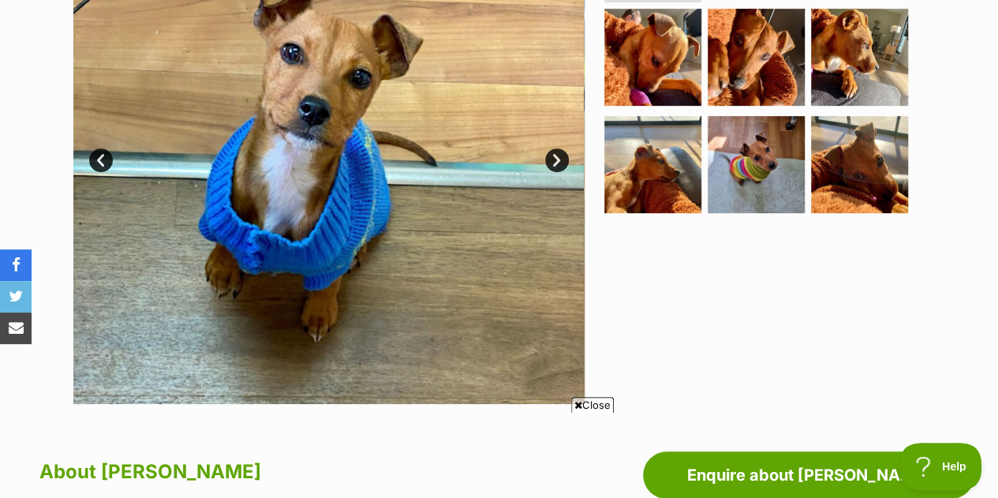
scroll to position [431, 0]
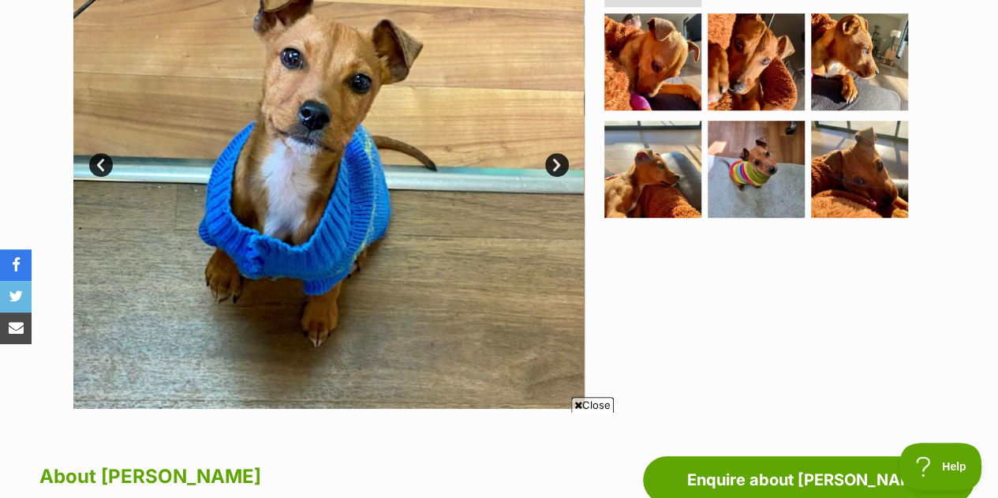
click at [560, 166] on link "Next" at bounding box center [557, 165] width 24 height 24
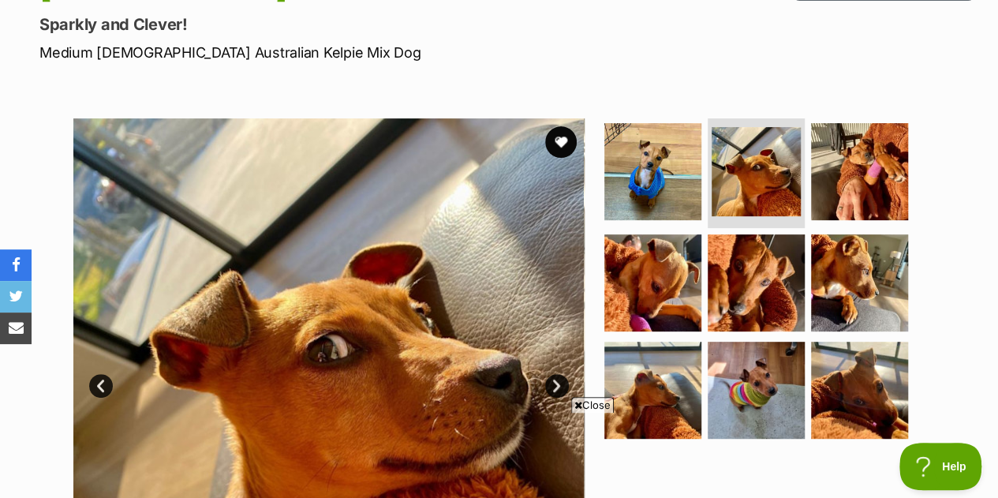
scroll to position [123, 0]
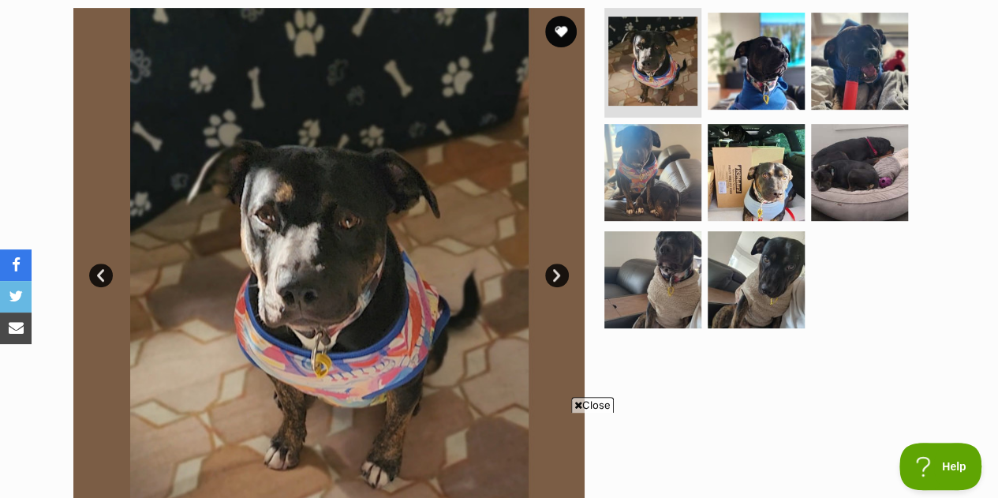
click at [554, 282] on link "Next" at bounding box center [557, 275] width 24 height 24
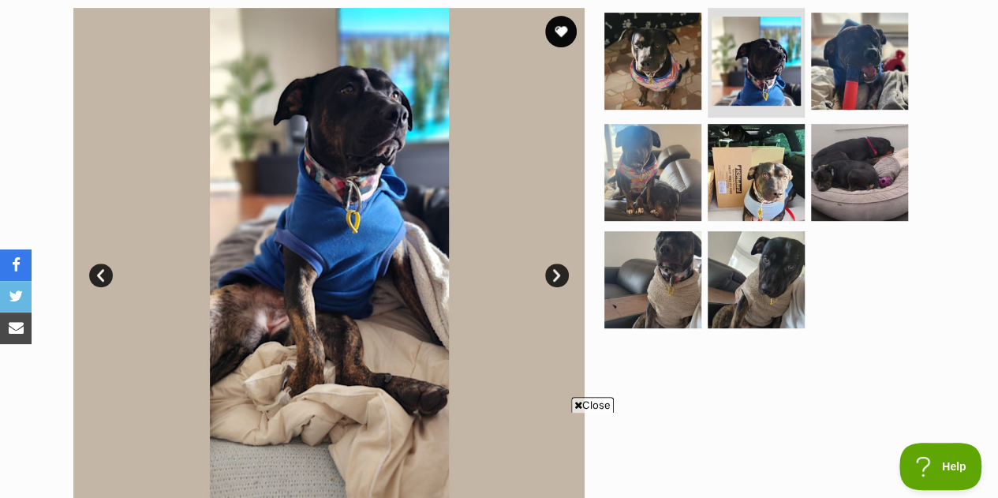
click at [554, 282] on link "Next" at bounding box center [557, 275] width 24 height 24
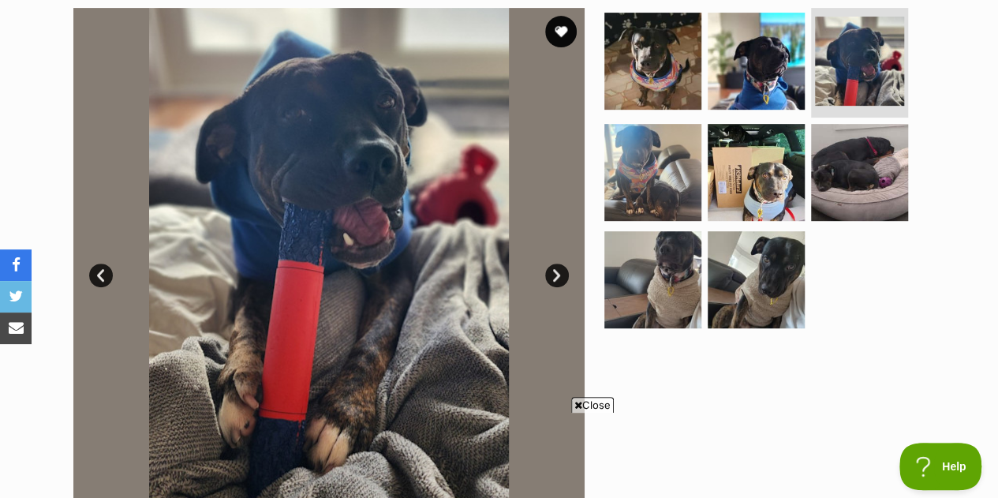
click at [554, 282] on link "Next" at bounding box center [557, 275] width 24 height 24
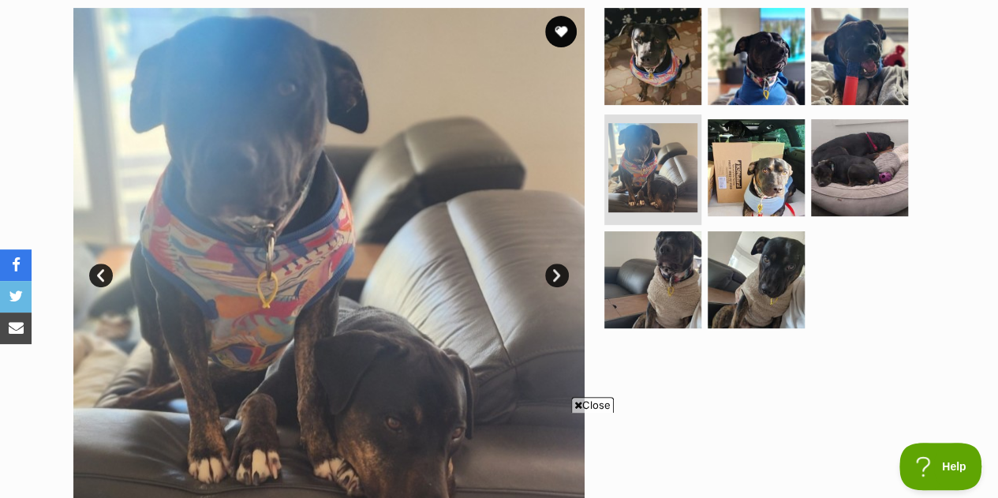
click at [554, 282] on link "Next" at bounding box center [557, 275] width 24 height 24
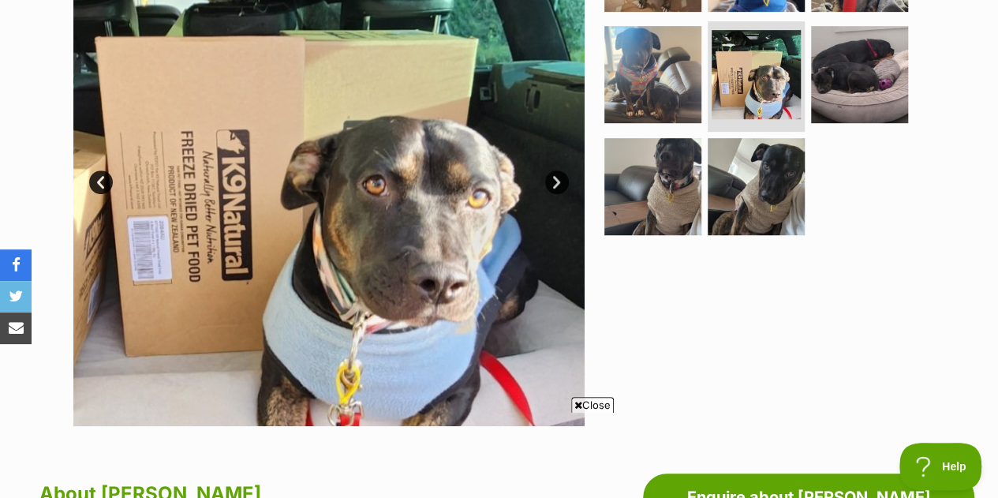
scroll to position [443, 0]
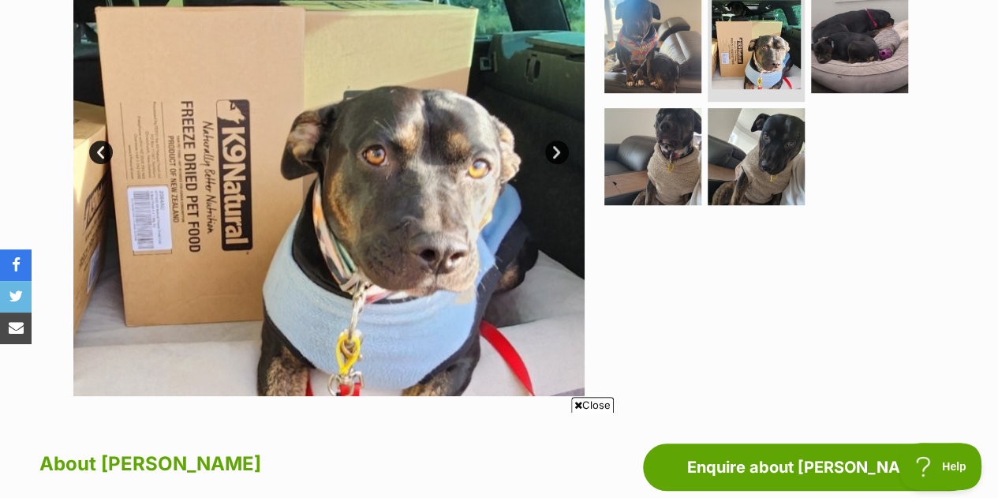
click at [555, 150] on link "Next" at bounding box center [557, 152] width 24 height 24
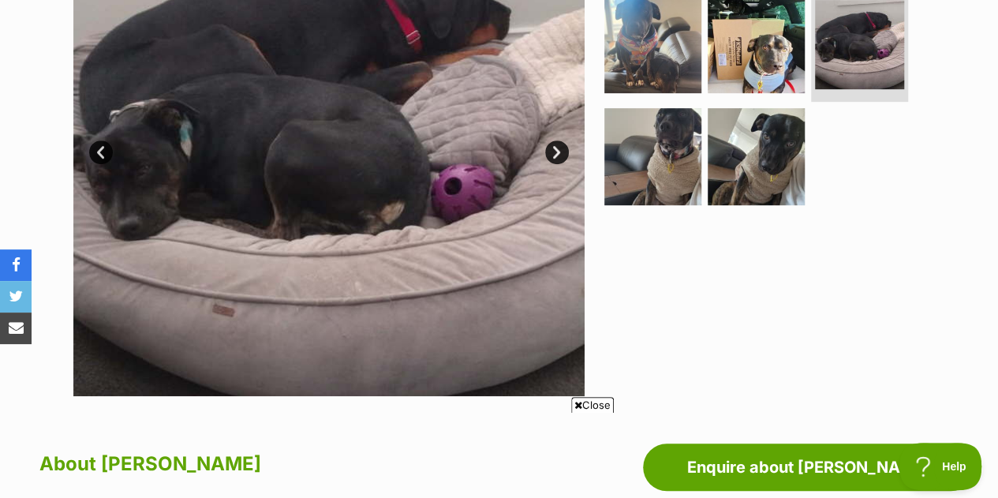
click at [555, 150] on link "Next" at bounding box center [557, 152] width 24 height 24
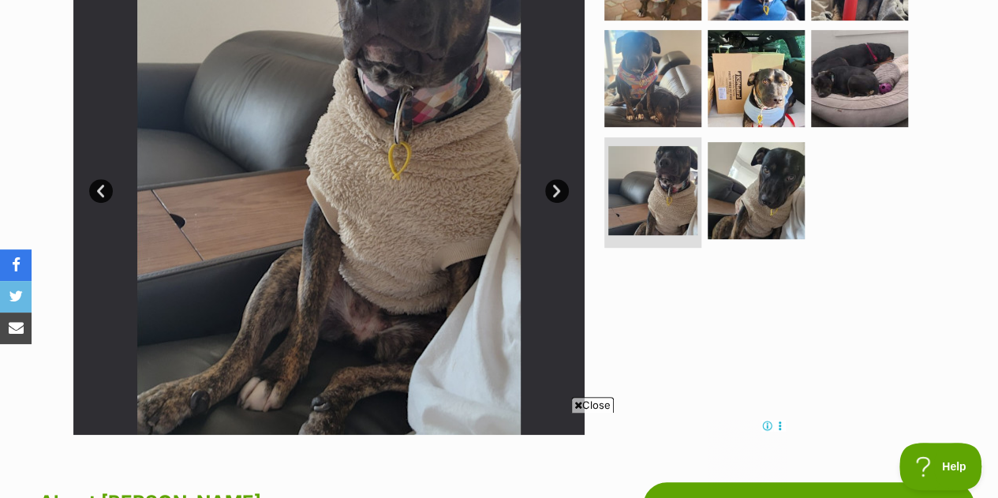
scroll to position [386, 0]
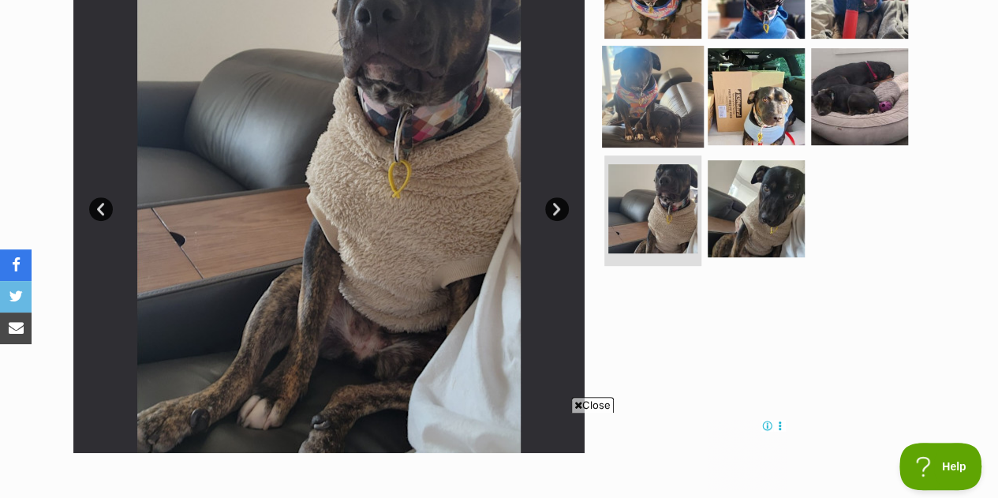
click at [672, 106] on img at bounding box center [653, 97] width 102 height 102
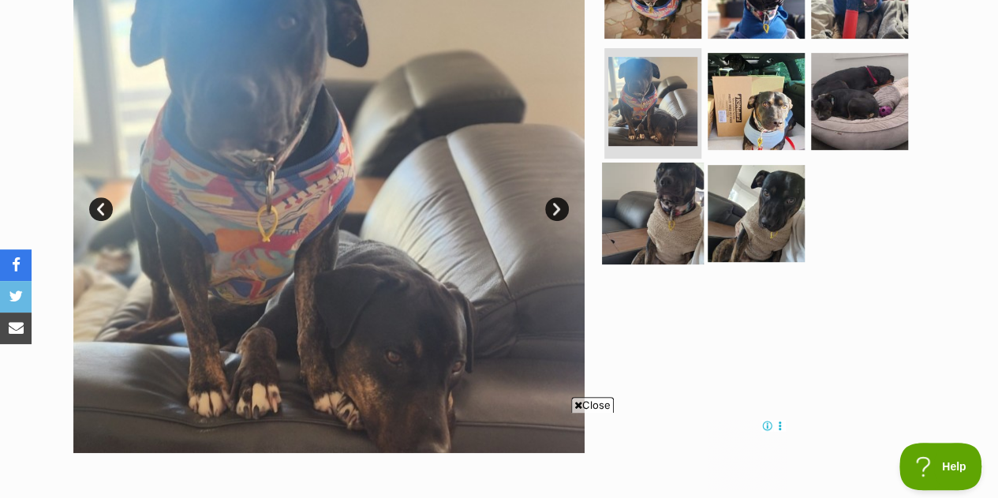
click at [634, 218] on img at bounding box center [653, 213] width 102 height 102
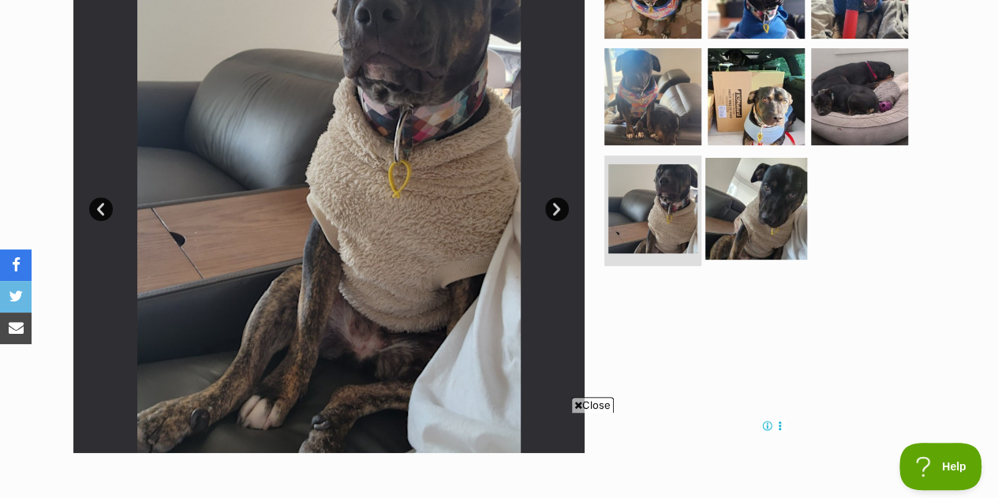
click at [773, 230] on img at bounding box center [756, 209] width 102 height 102
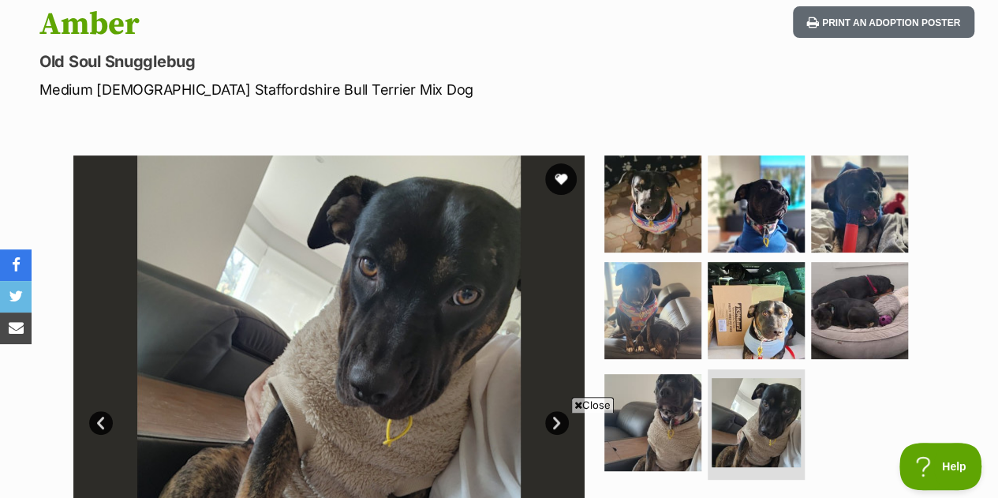
scroll to position [0, 0]
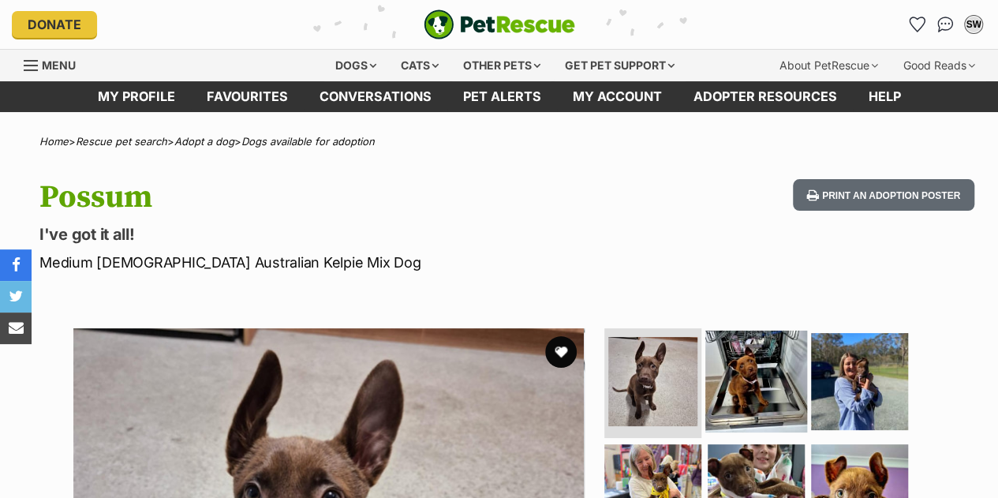
click at [727, 384] on img at bounding box center [756, 381] width 102 height 102
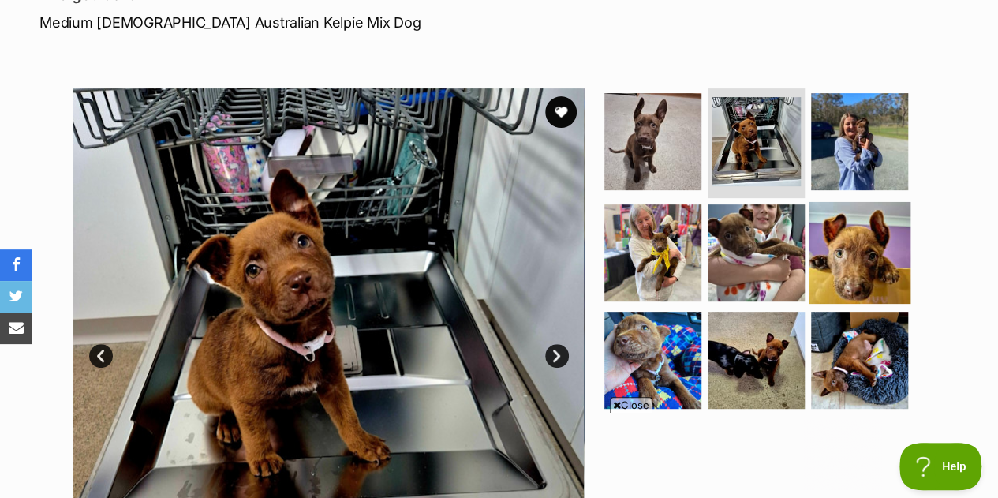
click at [866, 234] on img at bounding box center [859, 253] width 102 height 102
